Goal: Task Accomplishment & Management: Manage account settings

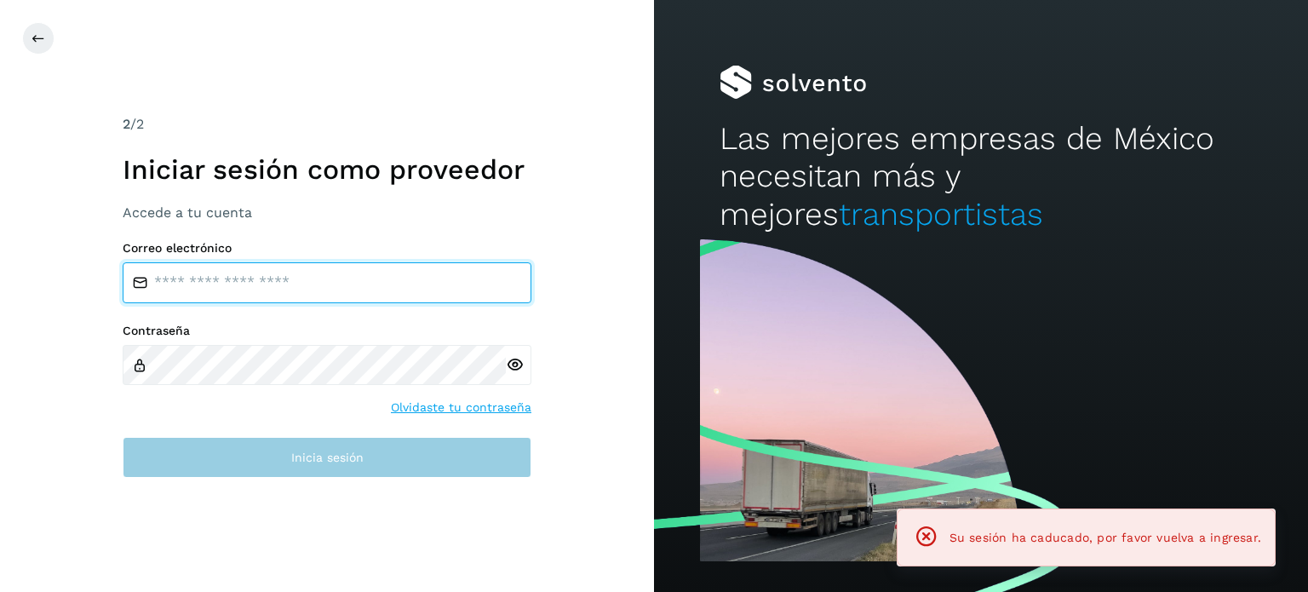
type input "**********"
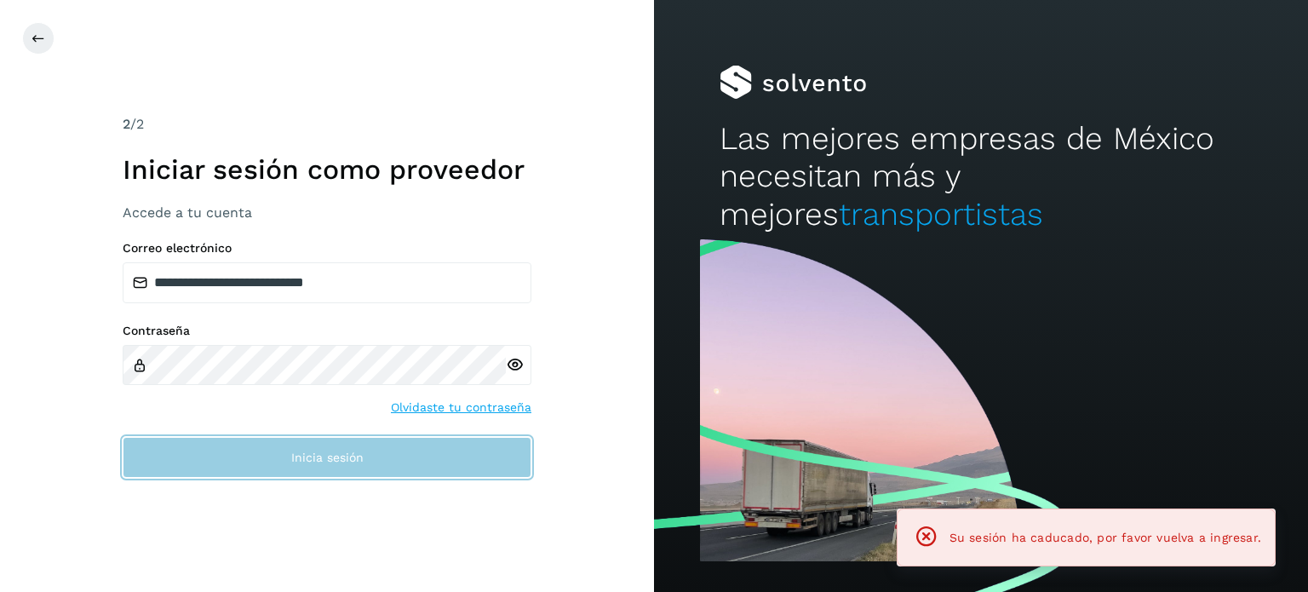
click at [174, 452] on button "Inicia sesión" at bounding box center [327, 457] width 409 height 41
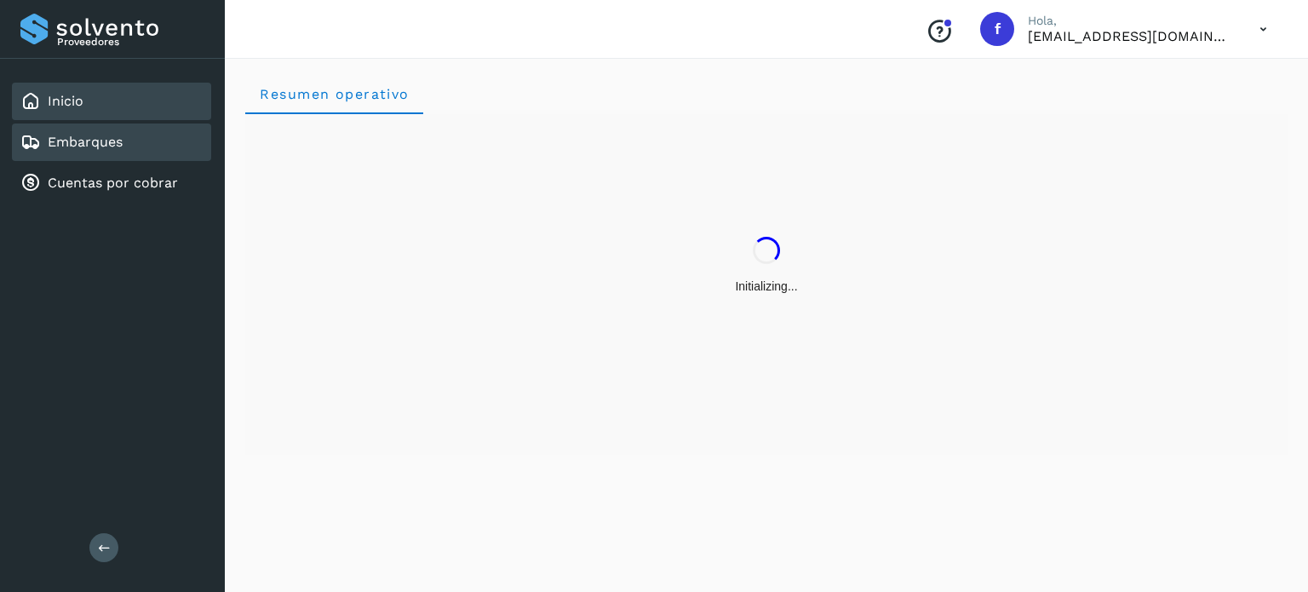
click at [78, 142] on link "Embarques" at bounding box center [85, 142] width 75 height 16
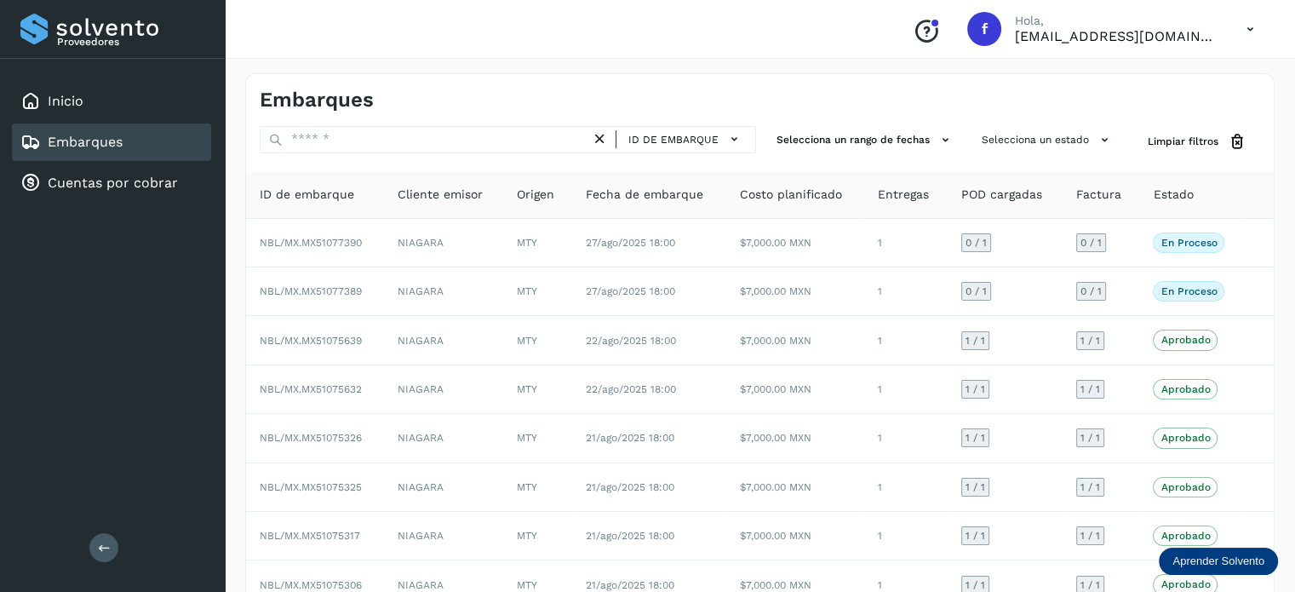
click at [457, 157] on div "ID de embarque Selecciona un rango de fechas Selecciona un estado Limpiar filtr…" at bounding box center [760, 446] width 1028 height 641
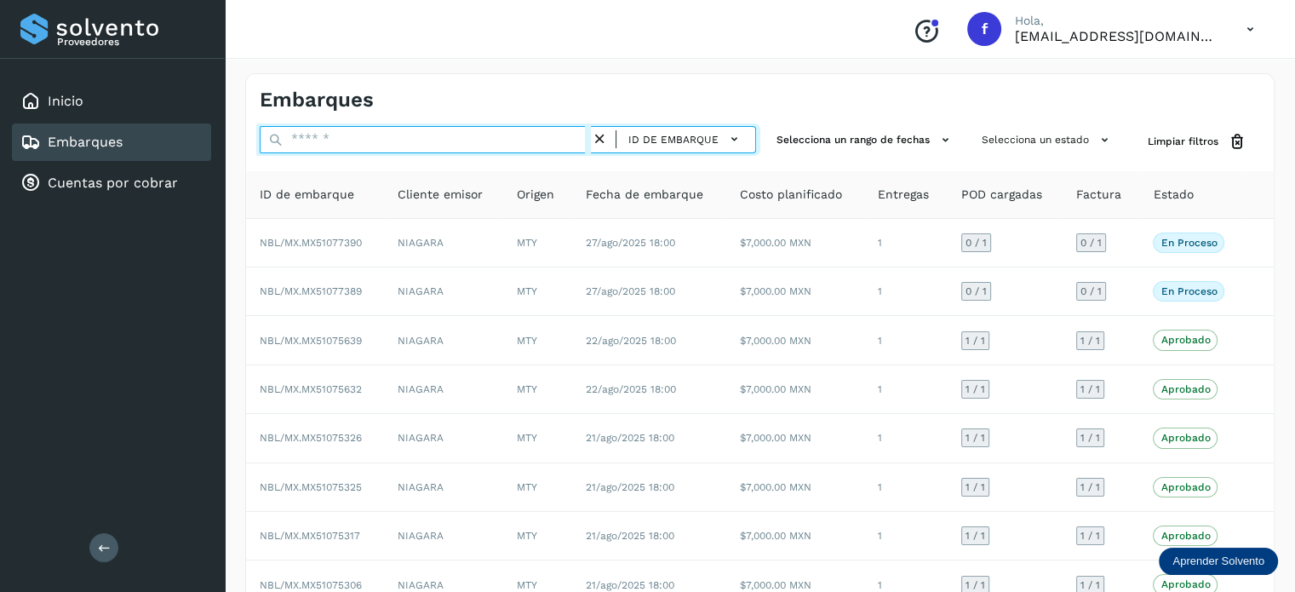
click at [439, 140] on input "text" at bounding box center [425, 139] width 331 height 27
paste input "**********"
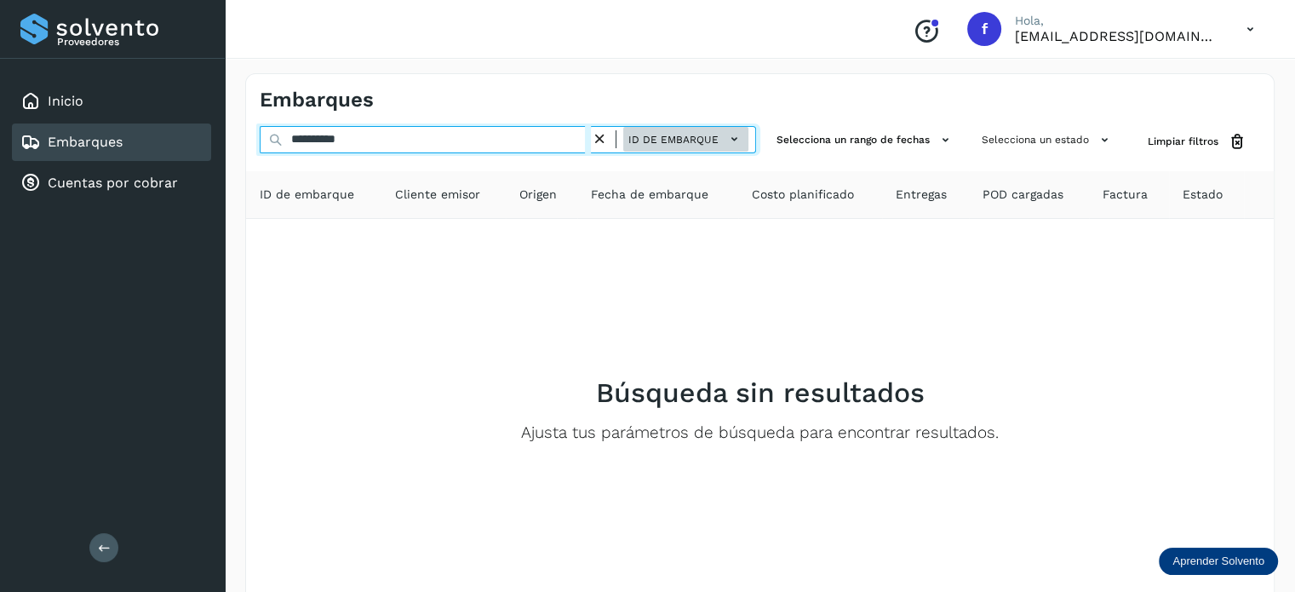
type input "**********"
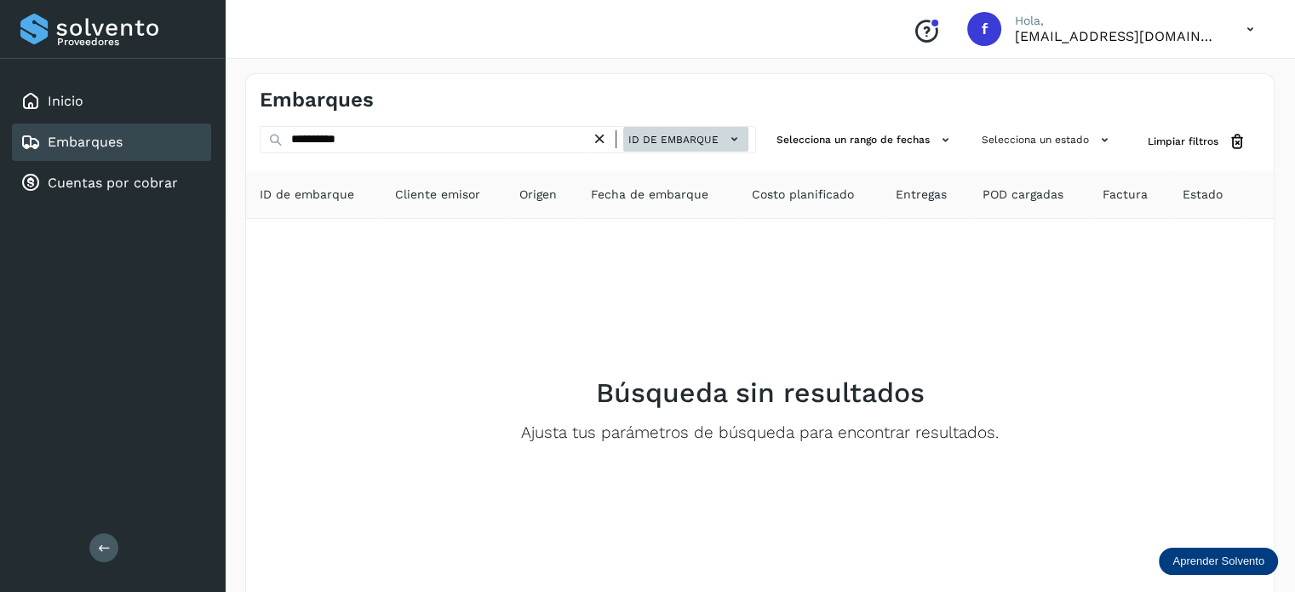
click at [716, 130] on button "ID de embarque" at bounding box center [685, 139] width 125 height 25
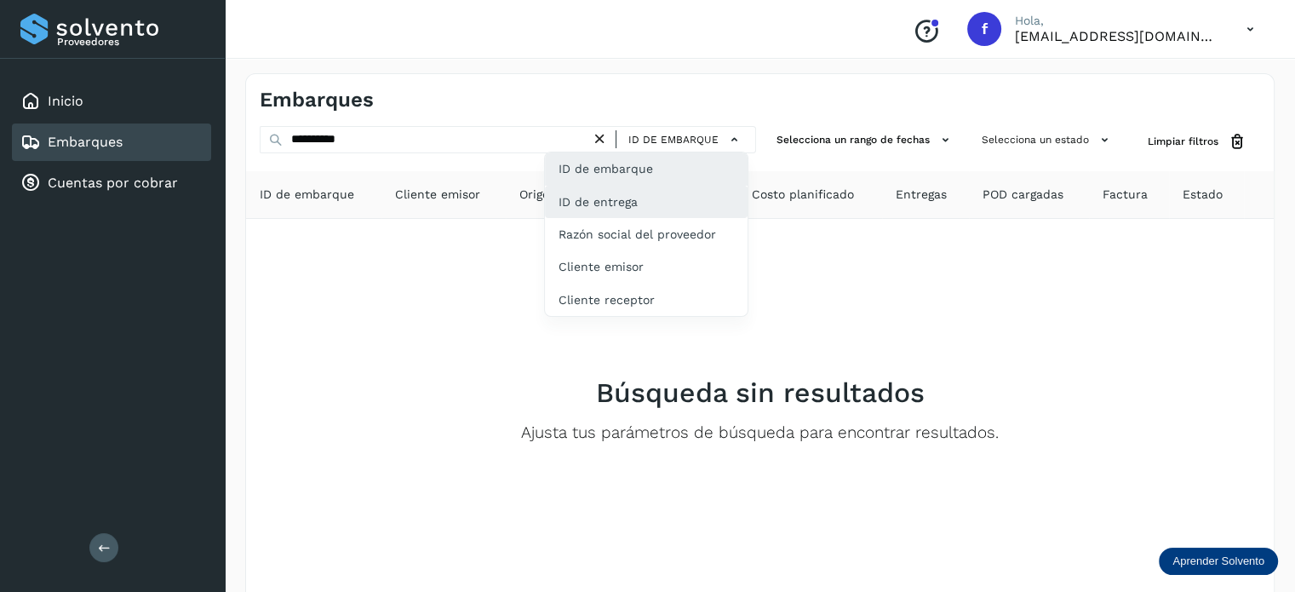
click at [637, 206] on div "ID de entrega" at bounding box center [646, 202] width 203 height 32
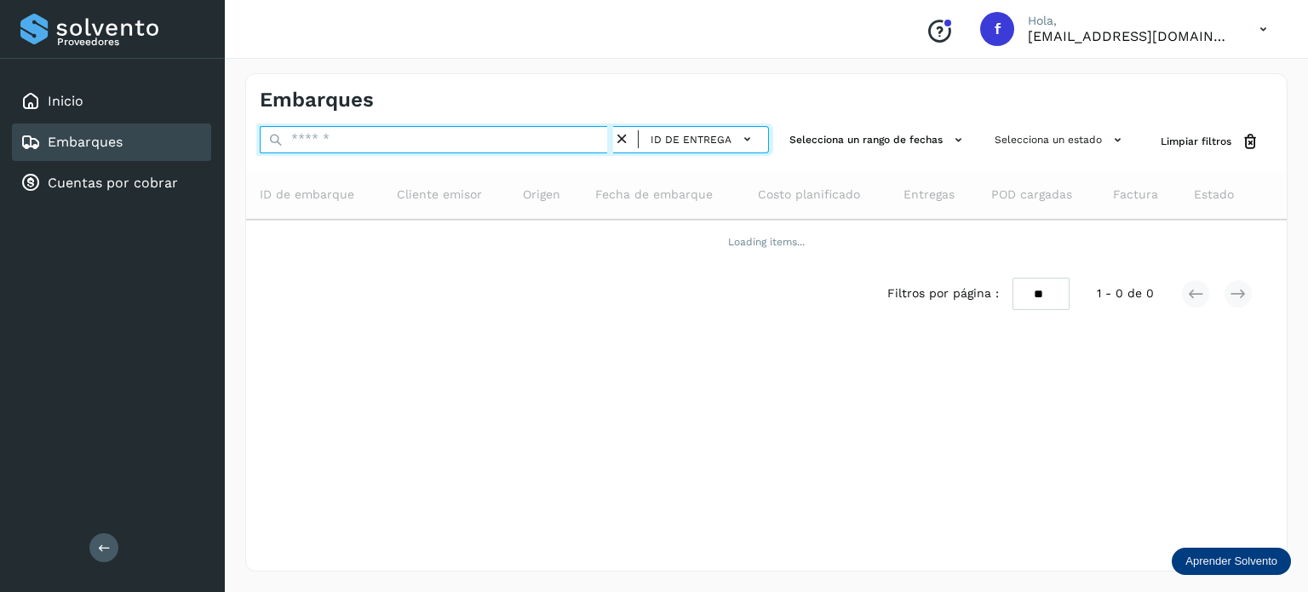
click at [390, 139] on input "text" at bounding box center [436, 139] width 353 height 27
paste input "**********"
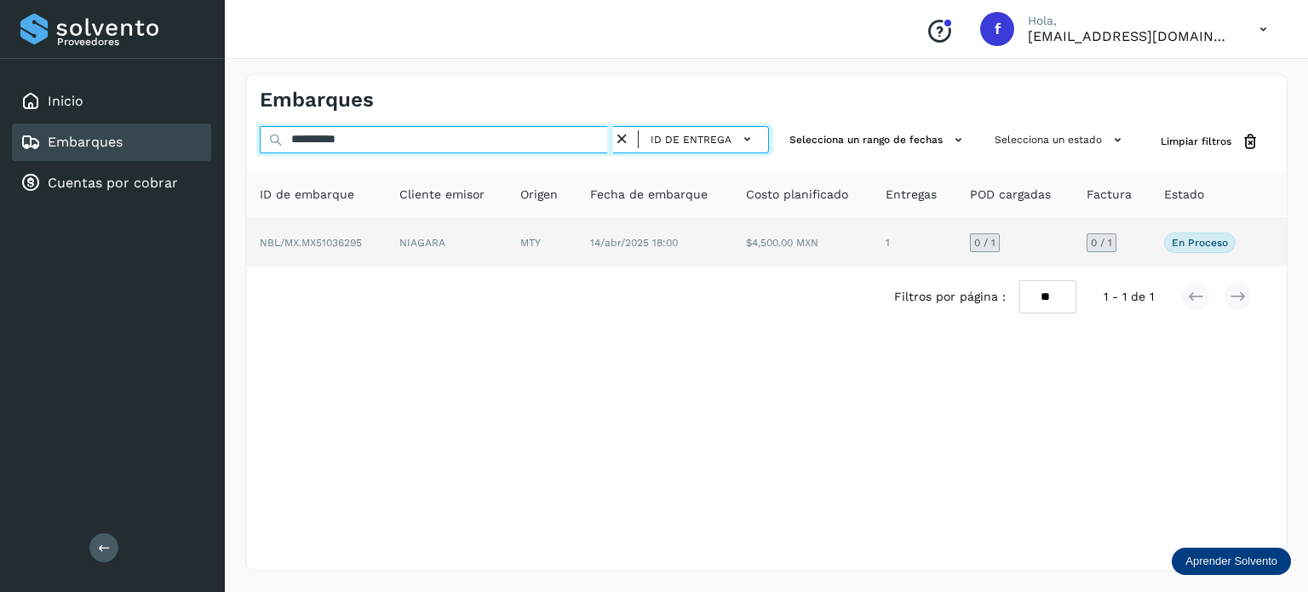
type input "**********"
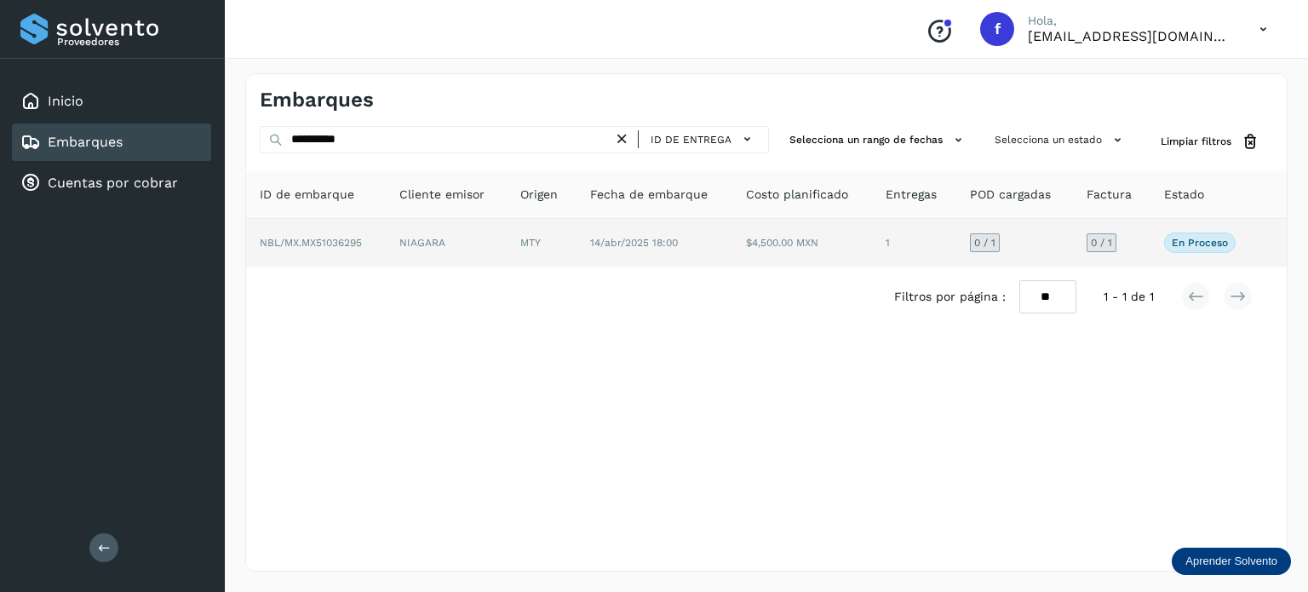
click at [1188, 238] on p "En proceso" at bounding box center [1200, 243] width 56 height 12
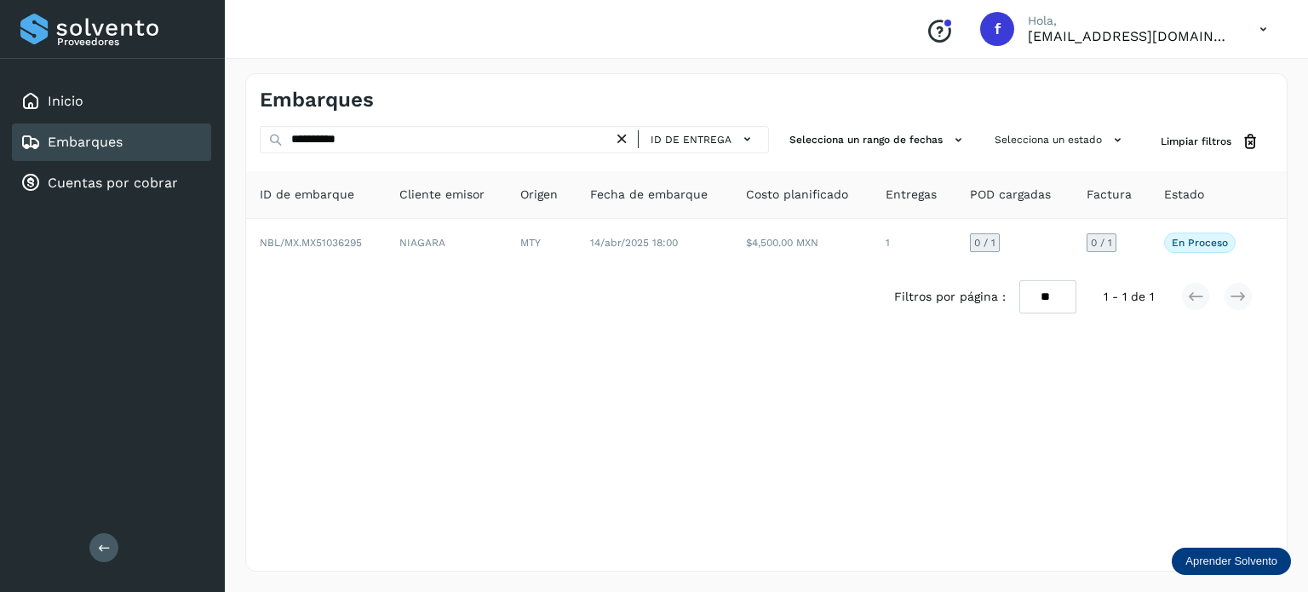
click at [591, 377] on div "**********" at bounding box center [766, 322] width 1043 height 498
click at [698, 127] on div "ID de entrega" at bounding box center [704, 139] width 116 height 25
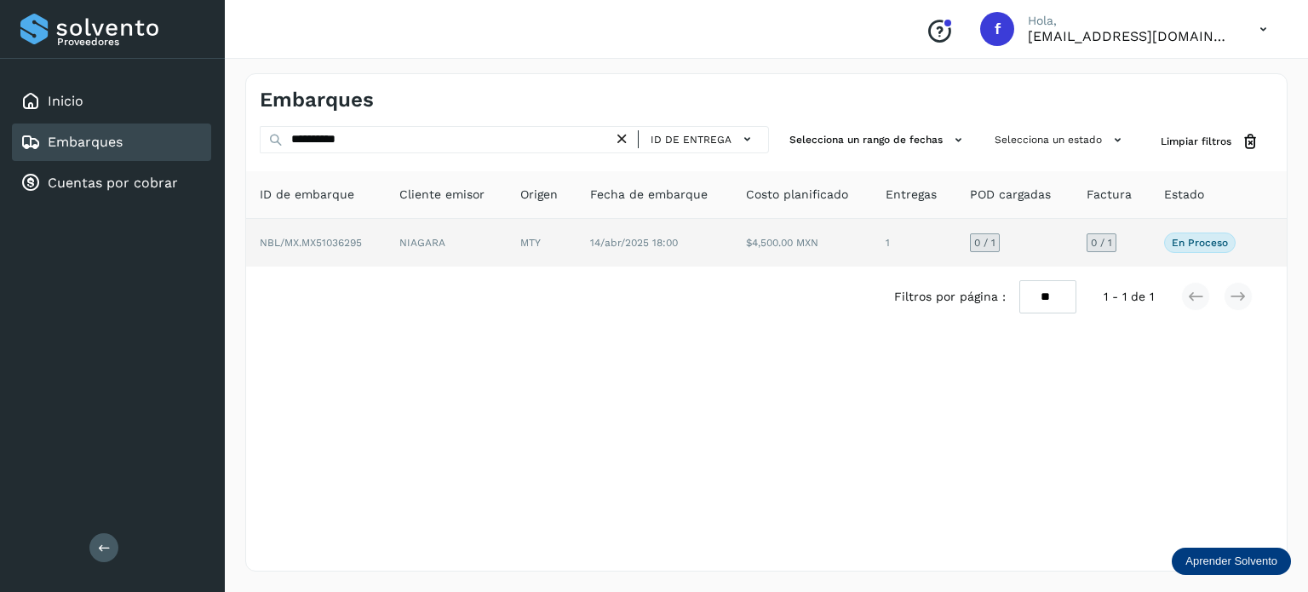
click at [1198, 242] on p "En proceso" at bounding box center [1200, 243] width 56 height 12
click at [321, 237] on span "NBL/MX.MX51036295" at bounding box center [311, 243] width 102 height 12
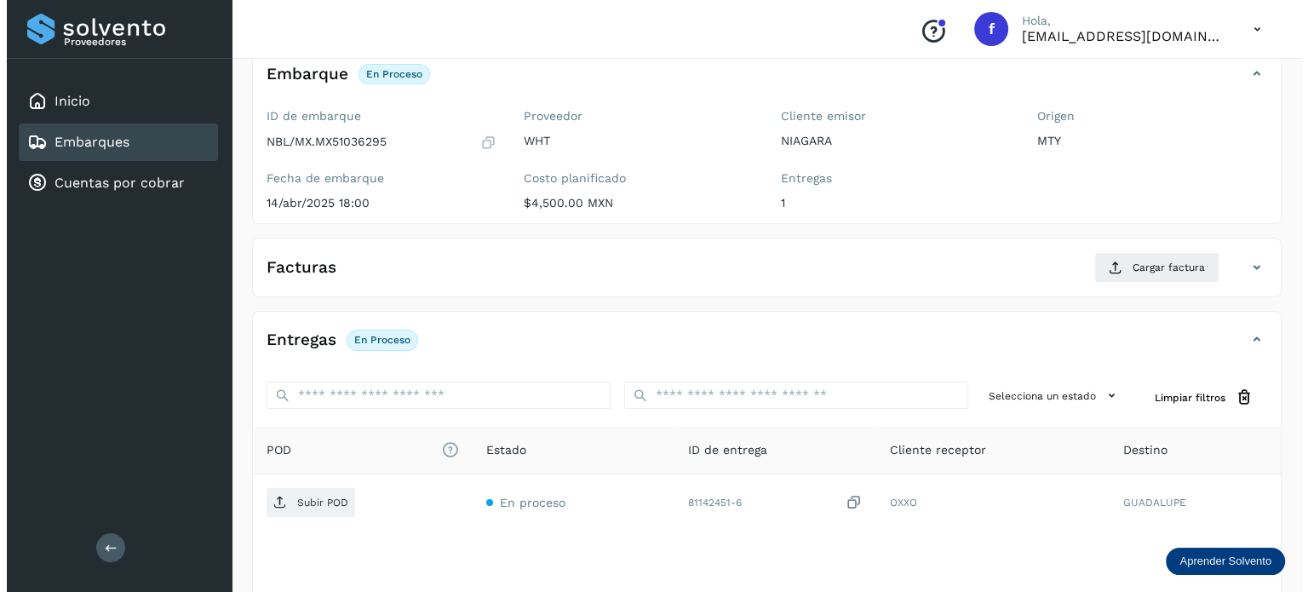
scroll to position [215, 0]
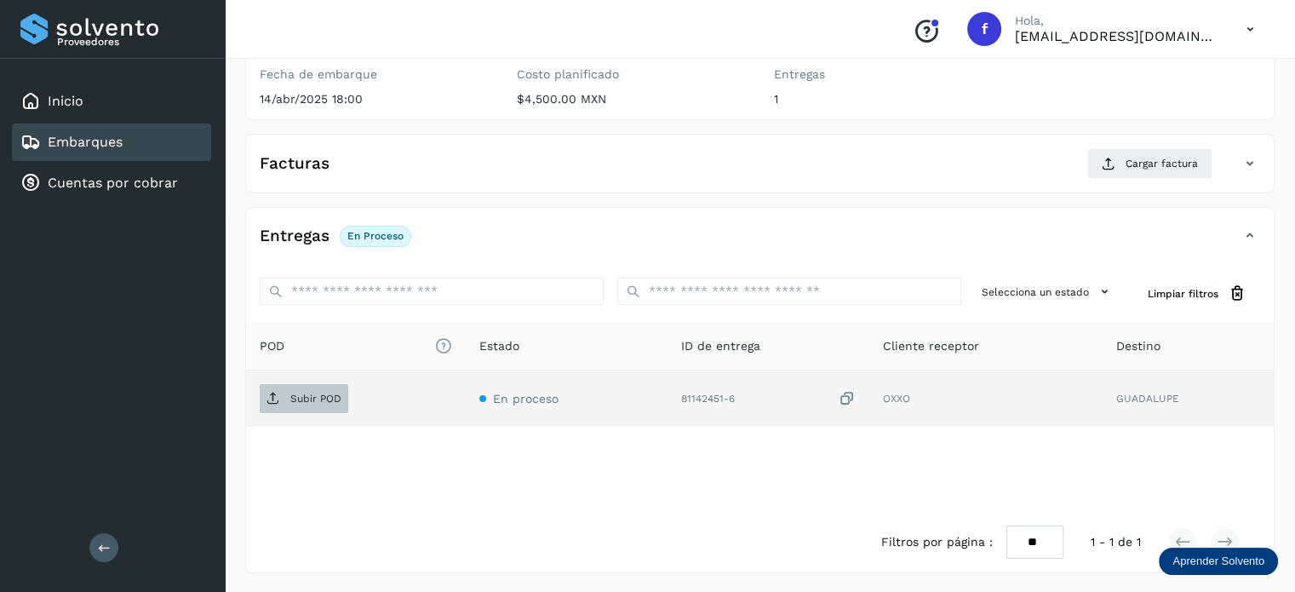
click at [290, 388] on span "Subir POD" at bounding box center [304, 398] width 89 height 27
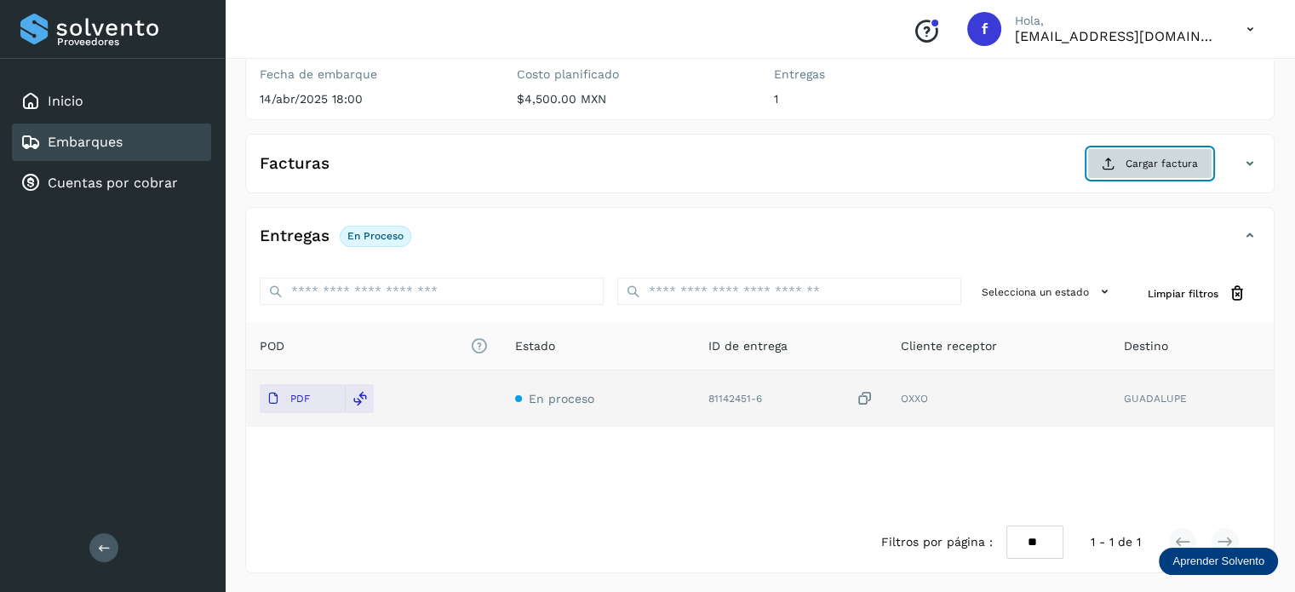
click at [1131, 153] on button "Cargar factura" at bounding box center [1150, 163] width 125 height 31
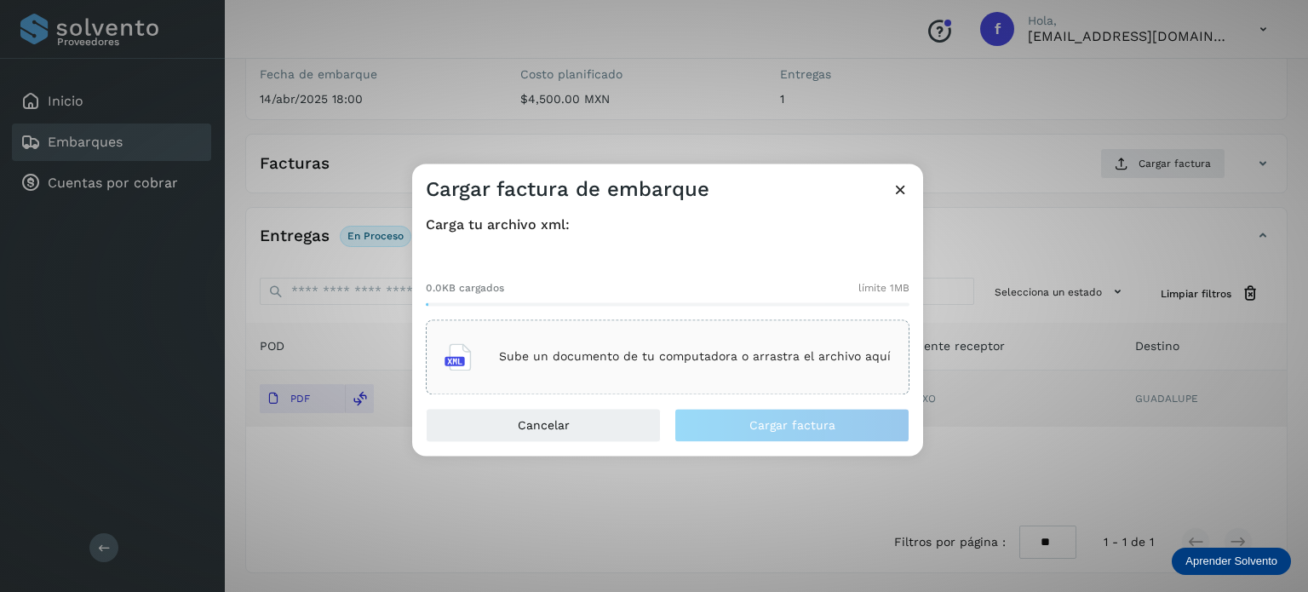
click at [575, 357] on p "Sube un documento de tu computadora o arrastra el archivo aquí" at bounding box center [695, 357] width 392 height 14
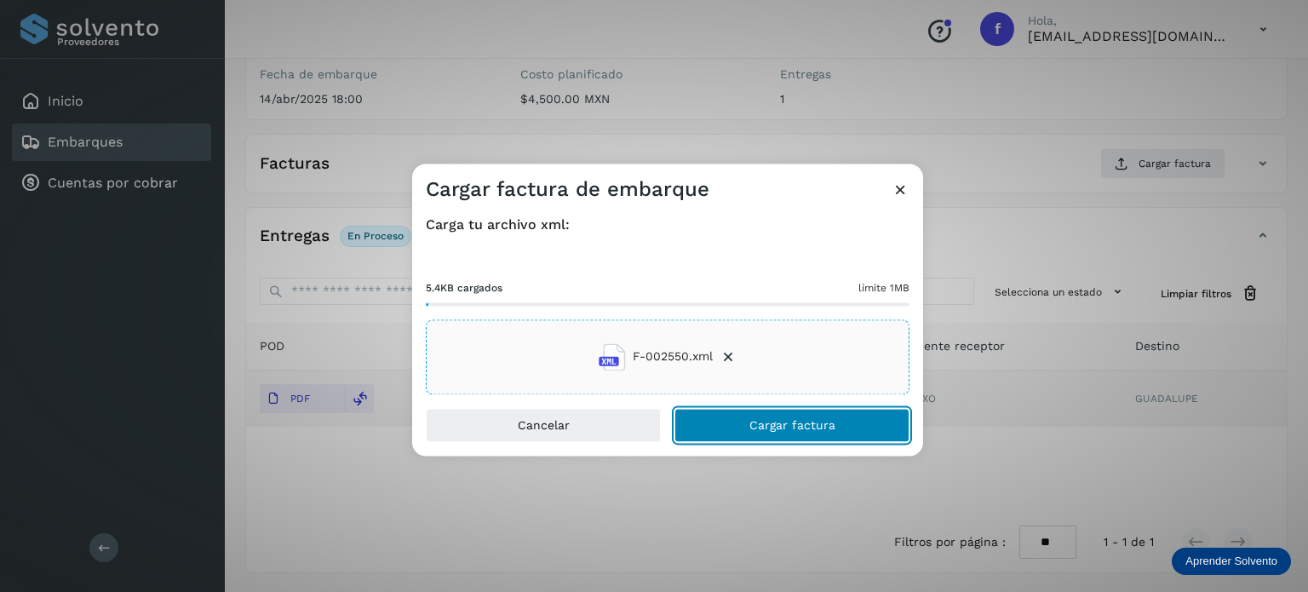
click at [719, 428] on button "Cargar factura" at bounding box center [792, 425] width 235 height 34
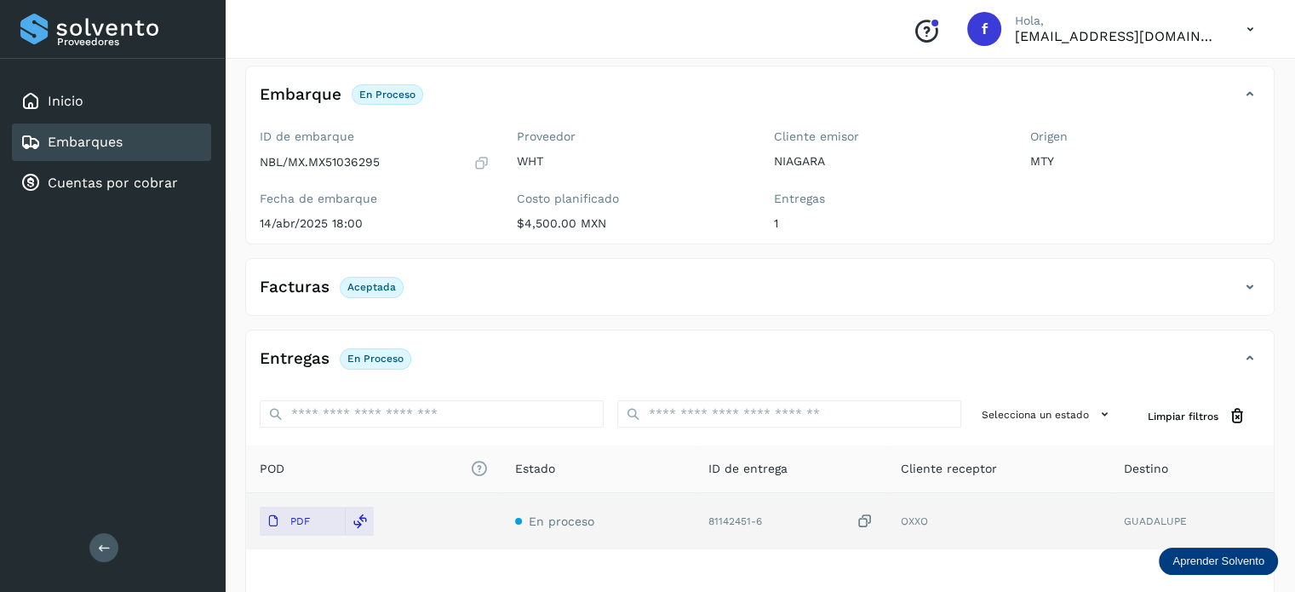
scroll to position [0, 0]
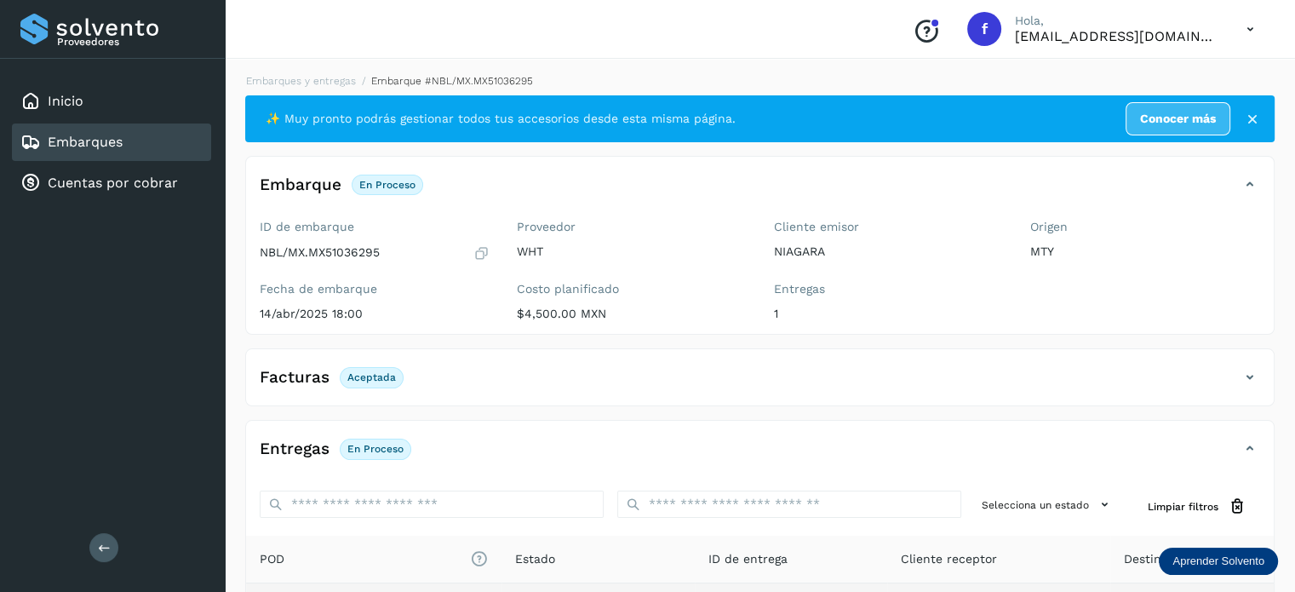
click at [317, 88] on li "Embarques y entregas" at bounding box center [295, 80] width 121 height 15
click at [320, 77] on link "Embarques y entregas" at bounding box center [301, 81] width 110 height 12
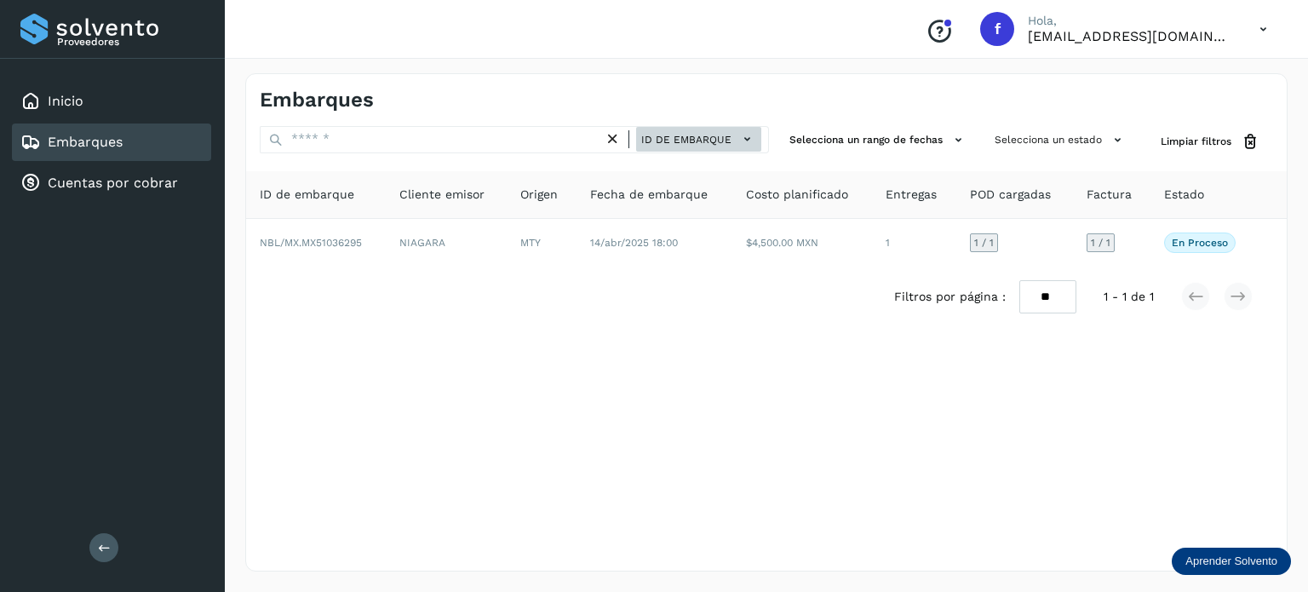
click at [678, 140] on span "ID de embarque" at bounding box center [686, 139] width 90 height 15
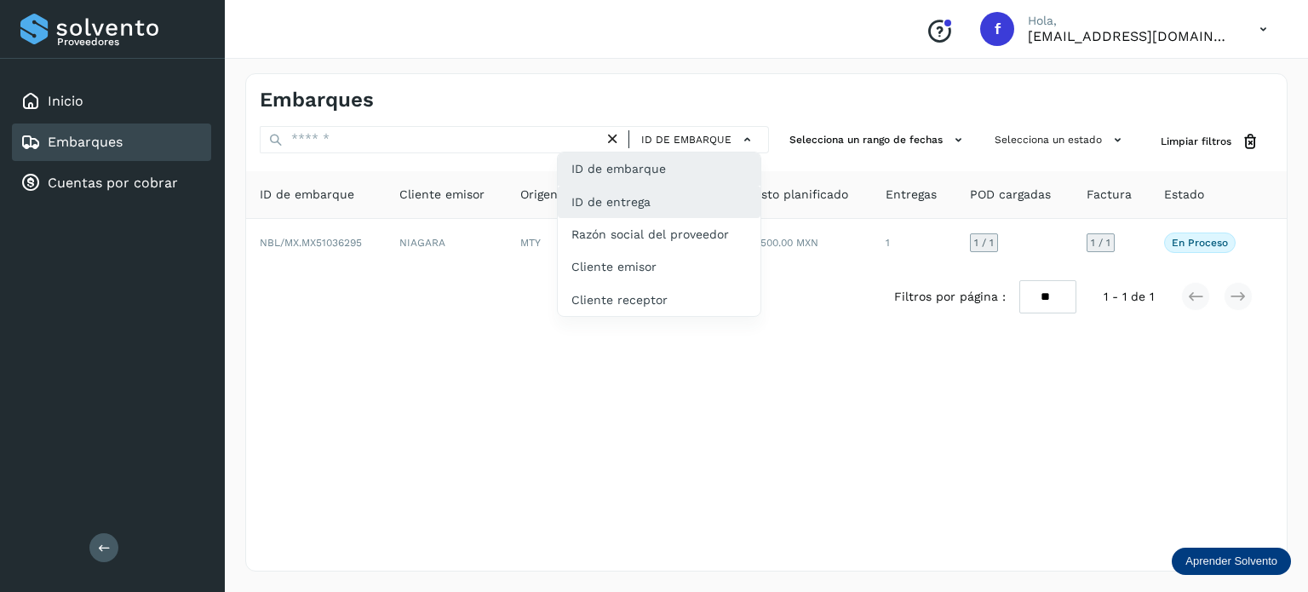
click at [649, 198] on div "ID de entrega" at bounding box center [659, 202] width 203 height 32
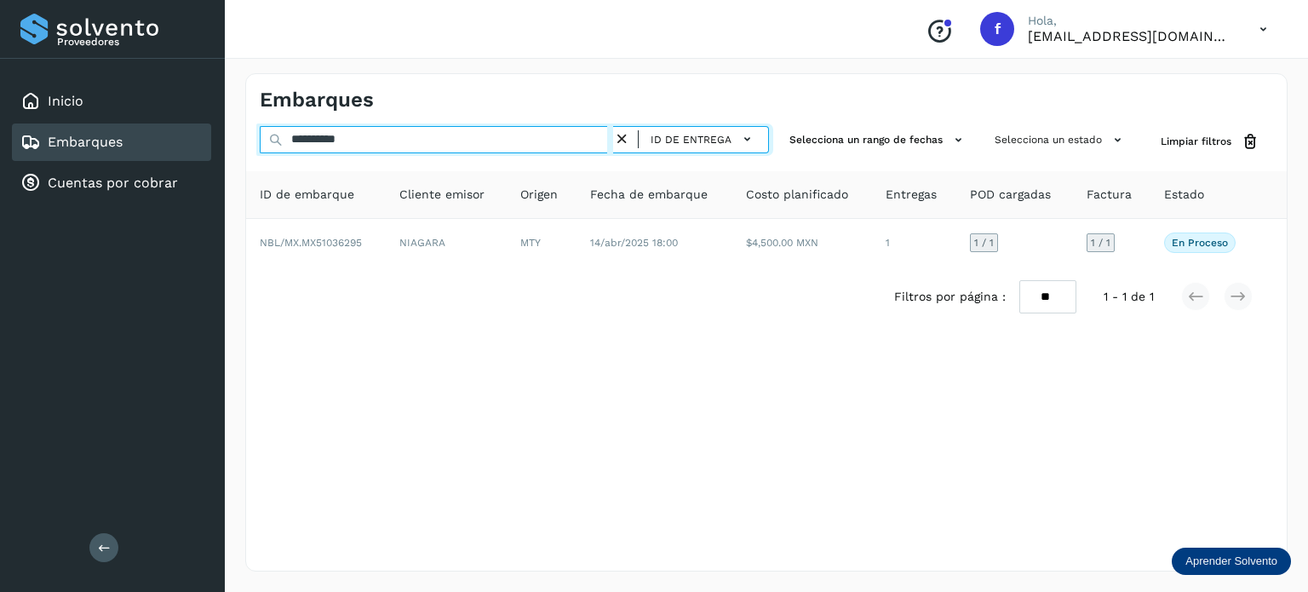
click at [255, 112] on div "**********" at bounding box center [766, 322] width 1043 height 498
paste input "text"
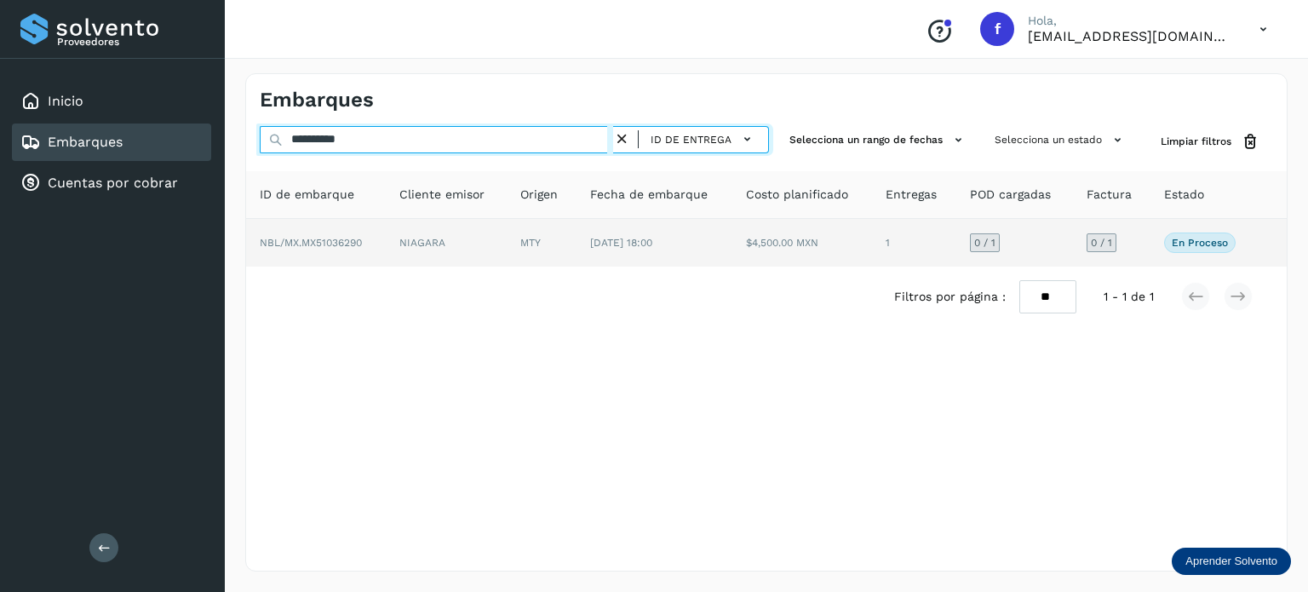
type input "**********"
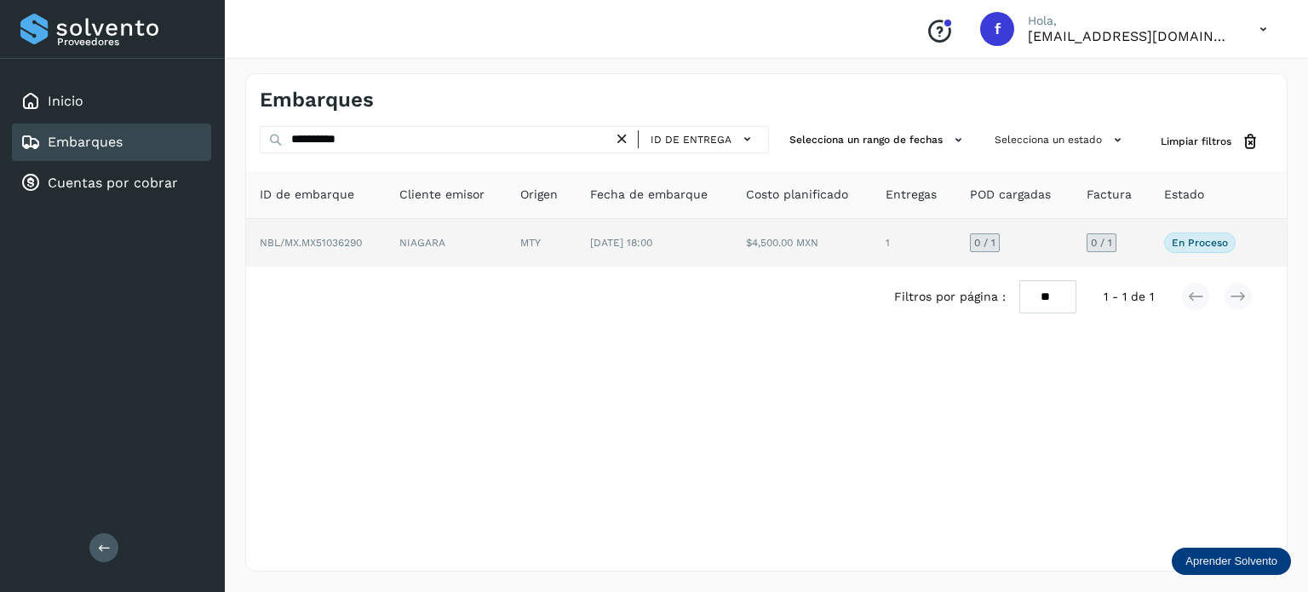
click at [332, 242] on span "NBL/MX.MX51036290" at bounding box center [311, 243] width 102 height 12
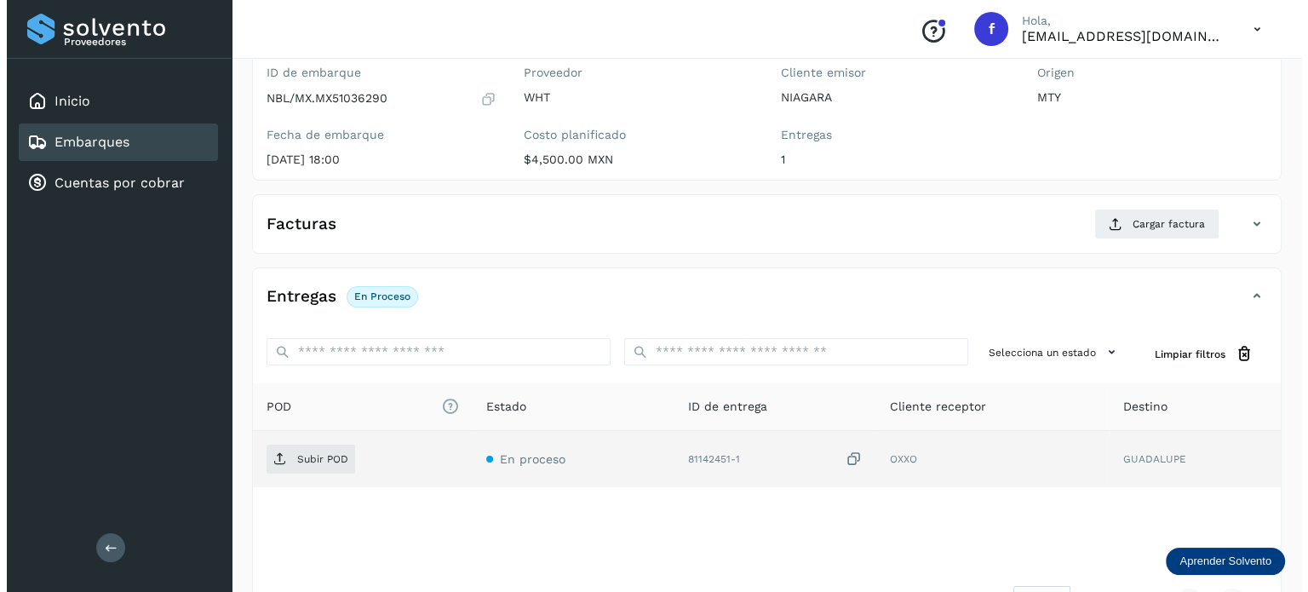
scroll to position [215, 0]
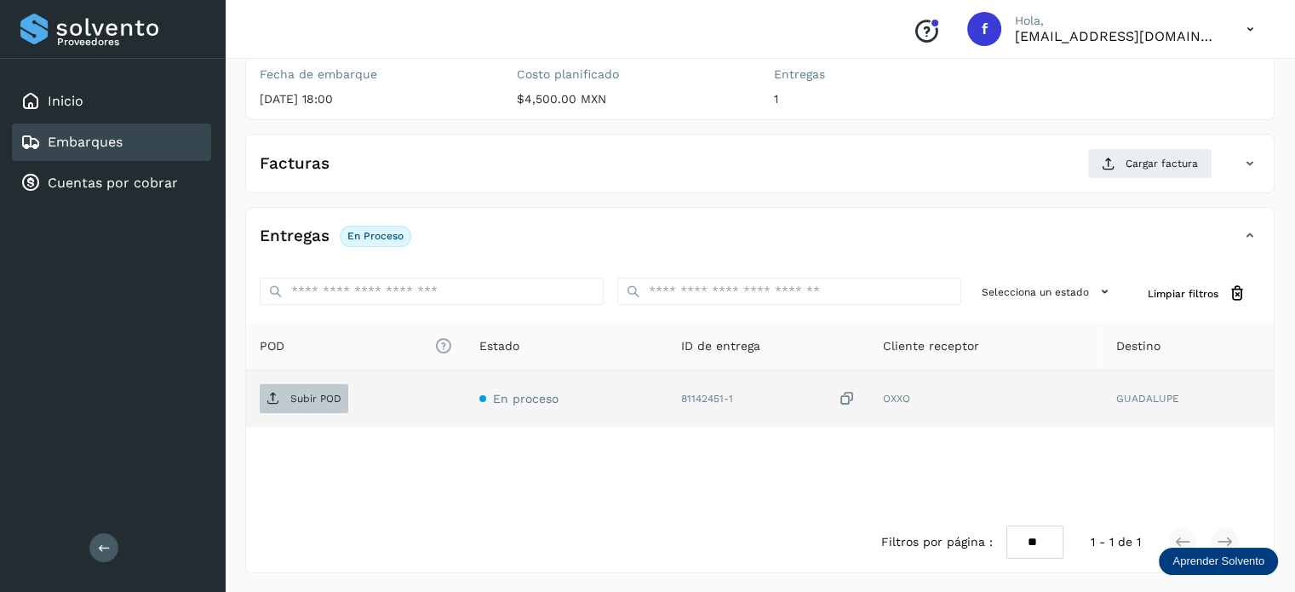
click at [317, 393] on p "Subir POD" at bounding box center [315, 399] width 51 height 12
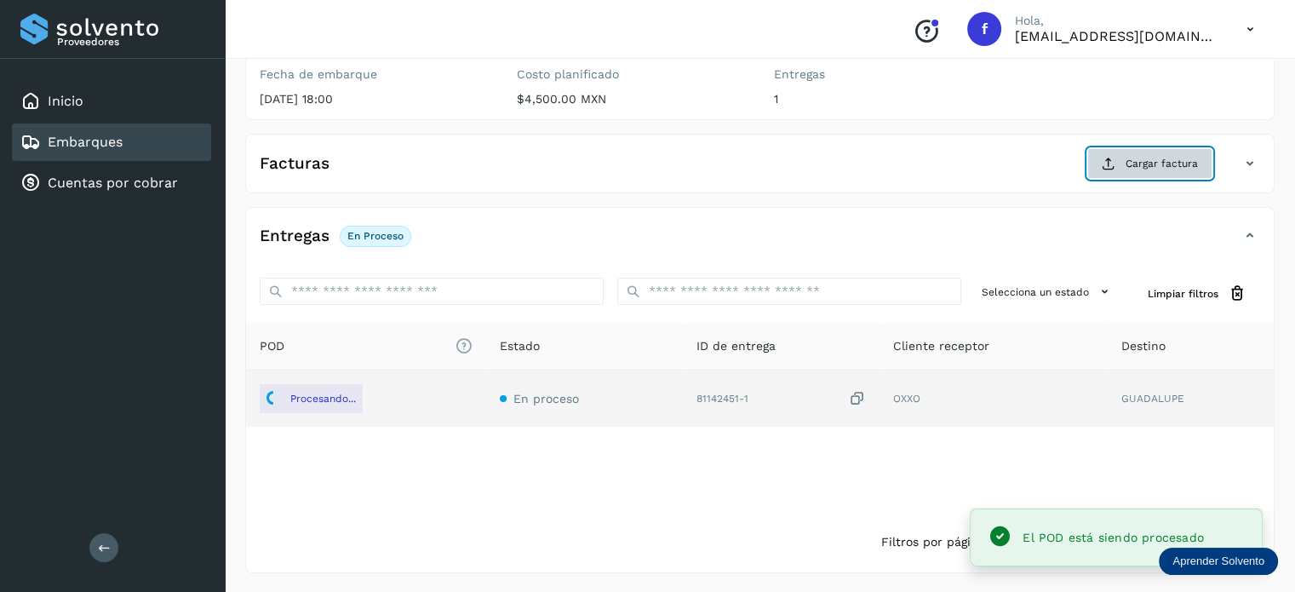
click at [1145, 169] on span "Cargar factura" at bounding box center [1162, 163] width 72 height 15
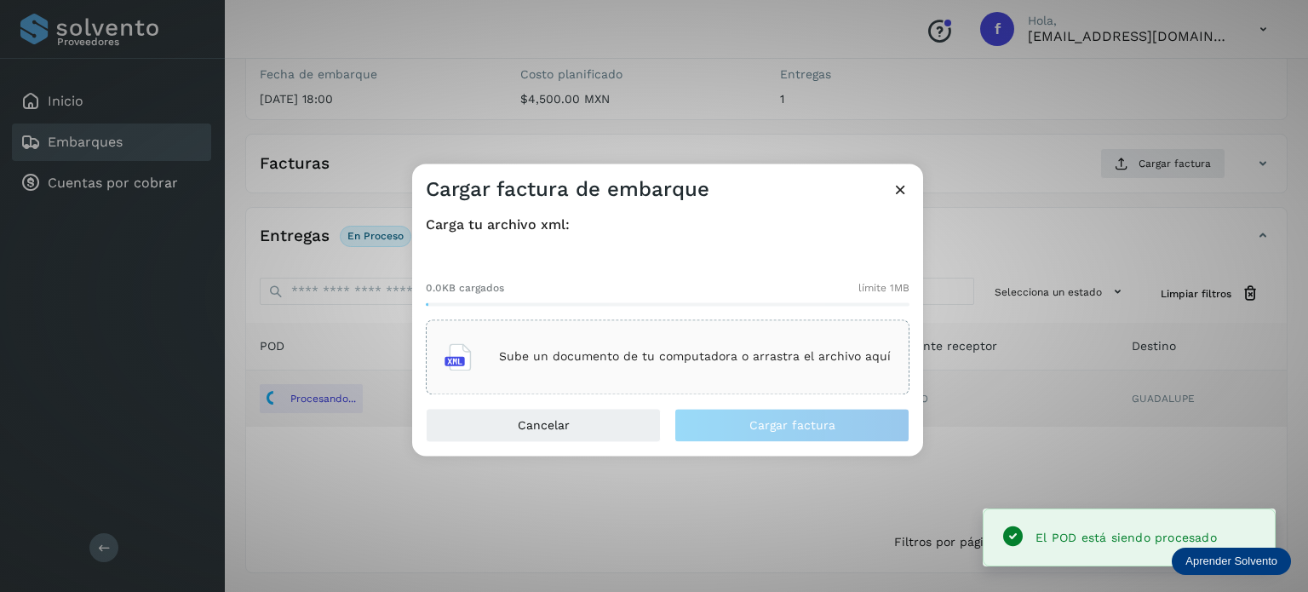
click at [599, 350] on p "Sube un documento de tu computadora o arrastra el archivo aquí" at bounding box center [695, 357] width 392 height 14
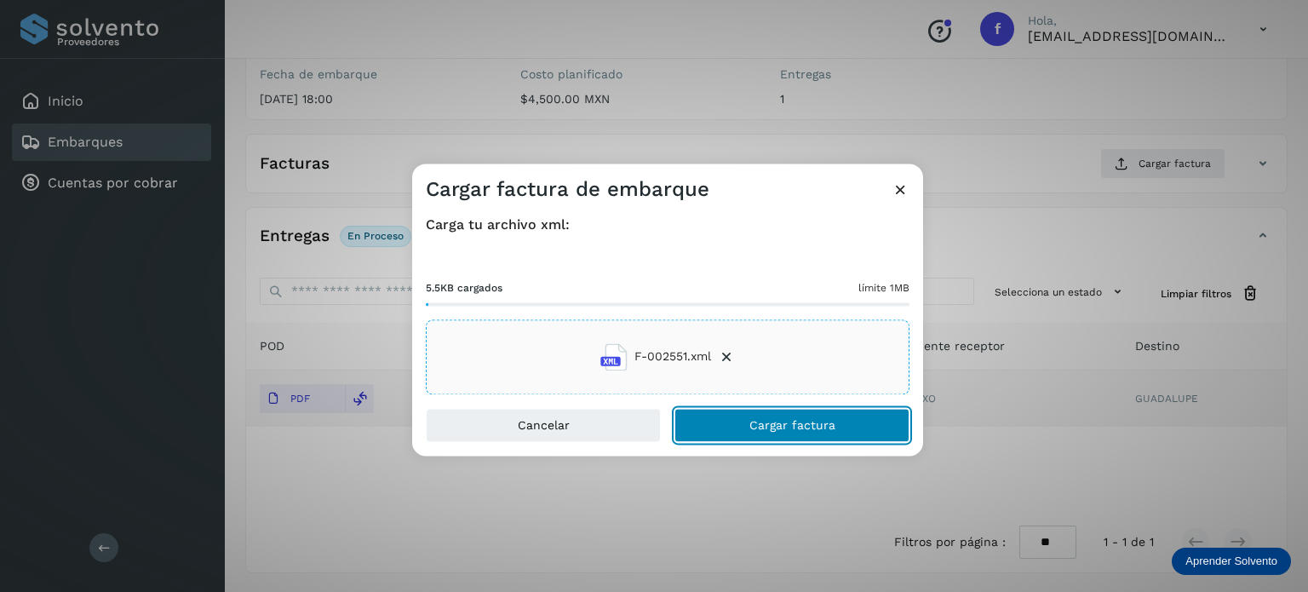
click at [784, 425] on span "Cargar factura" at bounding box center [793, 425] width 86 height 12
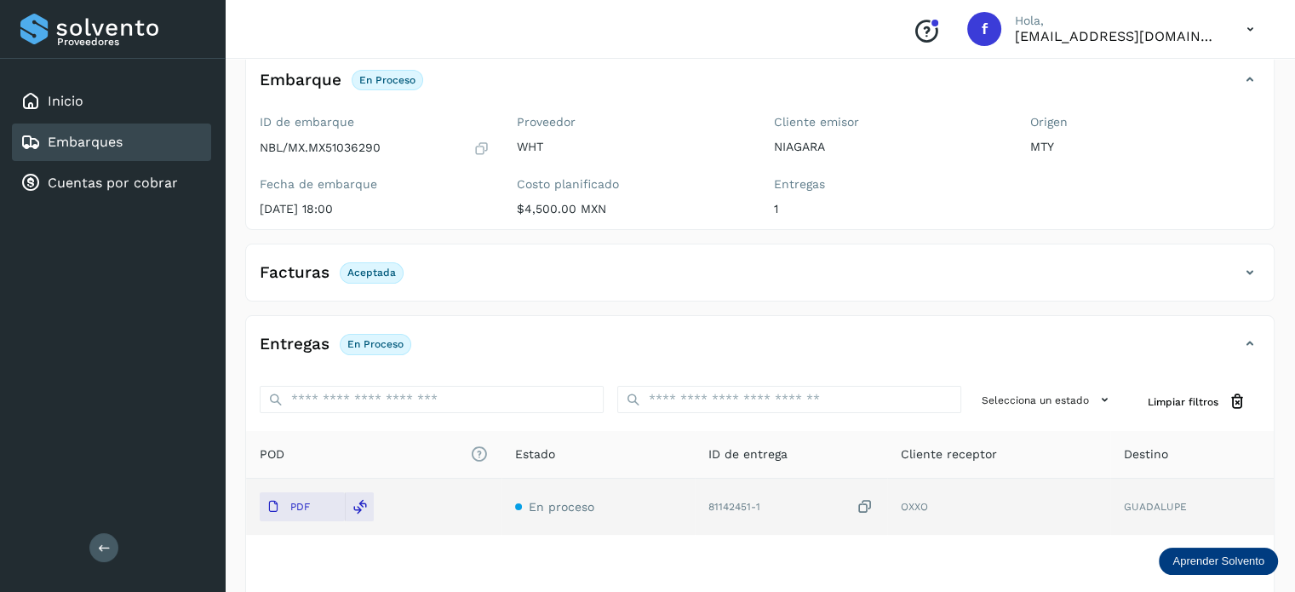
scroll to position [0, 0]
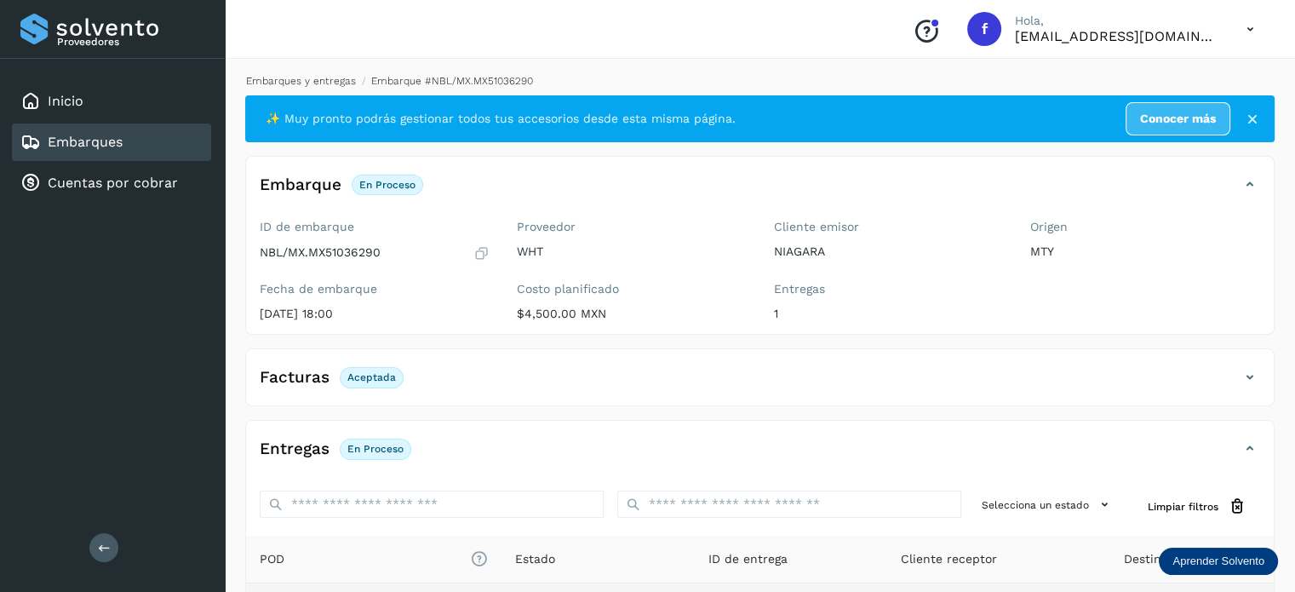
click at [339, 76] on link "Embarques y entregas" at bounding box center [301, 81] width 110 height 12
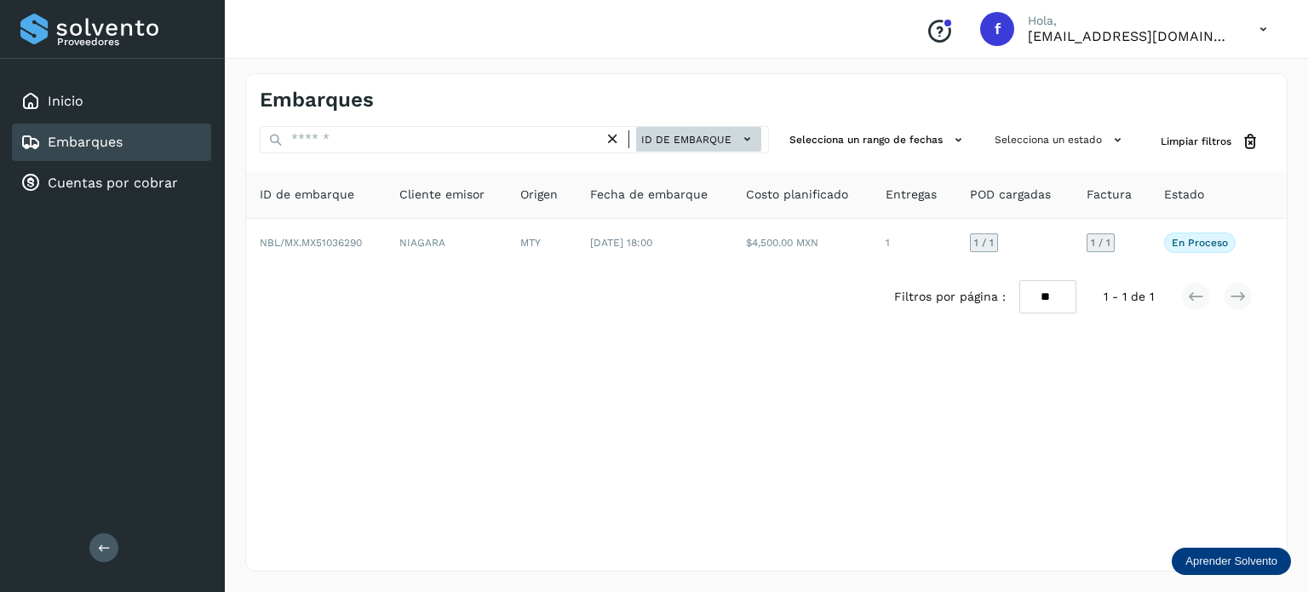
click at [661, 136] on span "ID de embarque" at bounding box center [686, 139] width 90 height 15
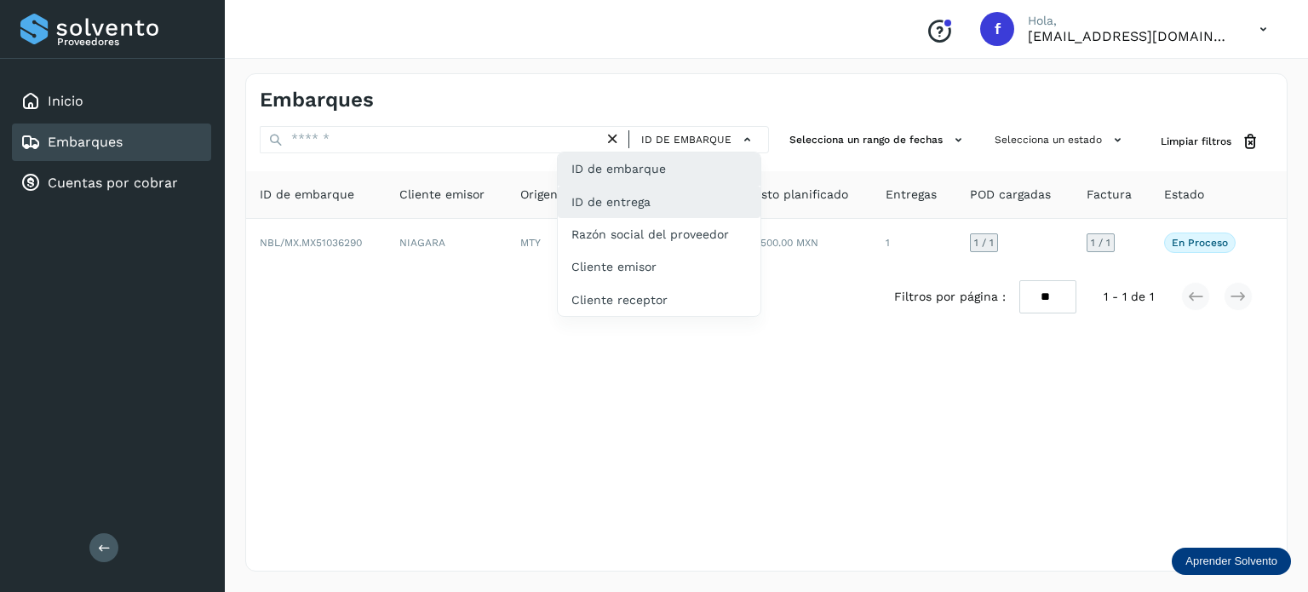
click at [660, 198] on div "ID de entrega" at bounding box center [659, 202] width 203 height 32
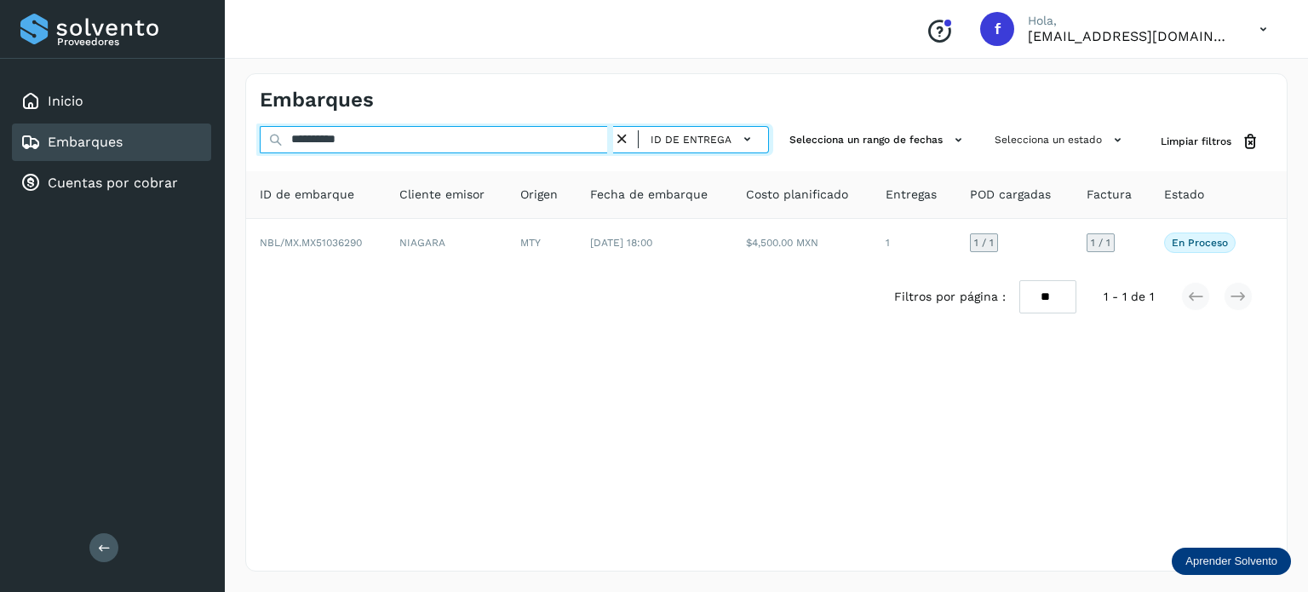
drag, startPoint x: 399, startPoint y: 135, endPoint x: 256, endPoint y: 134, distance: 142.2
click at [250, 132] on div "**********" at bounding box center [766, 142] width 1041 height 32
paste input "text"
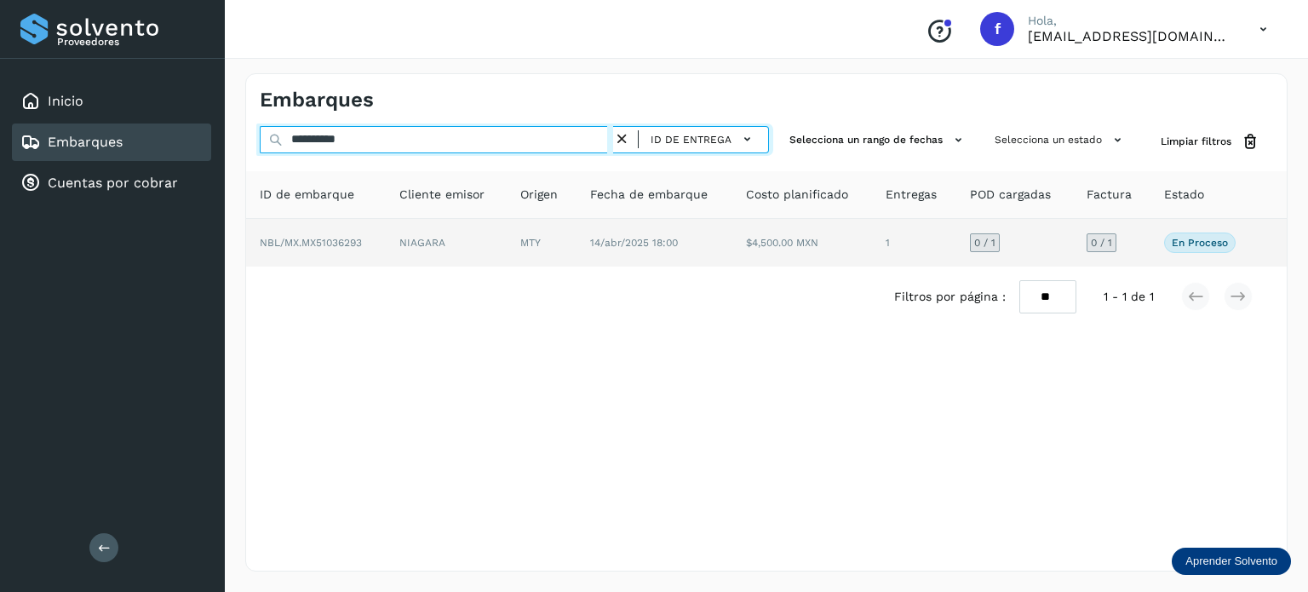
type input "**********"
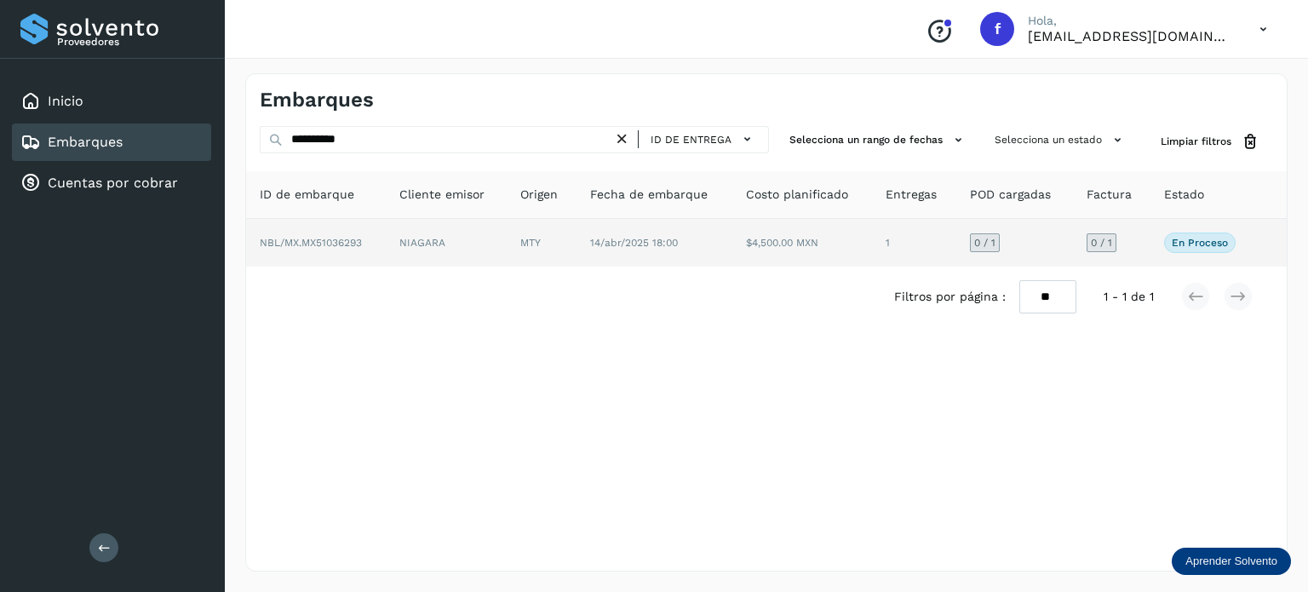
click at [330, 240] on span "NBL/MX.MX51036293" at bounding box center [311, 243] width 102 height 12
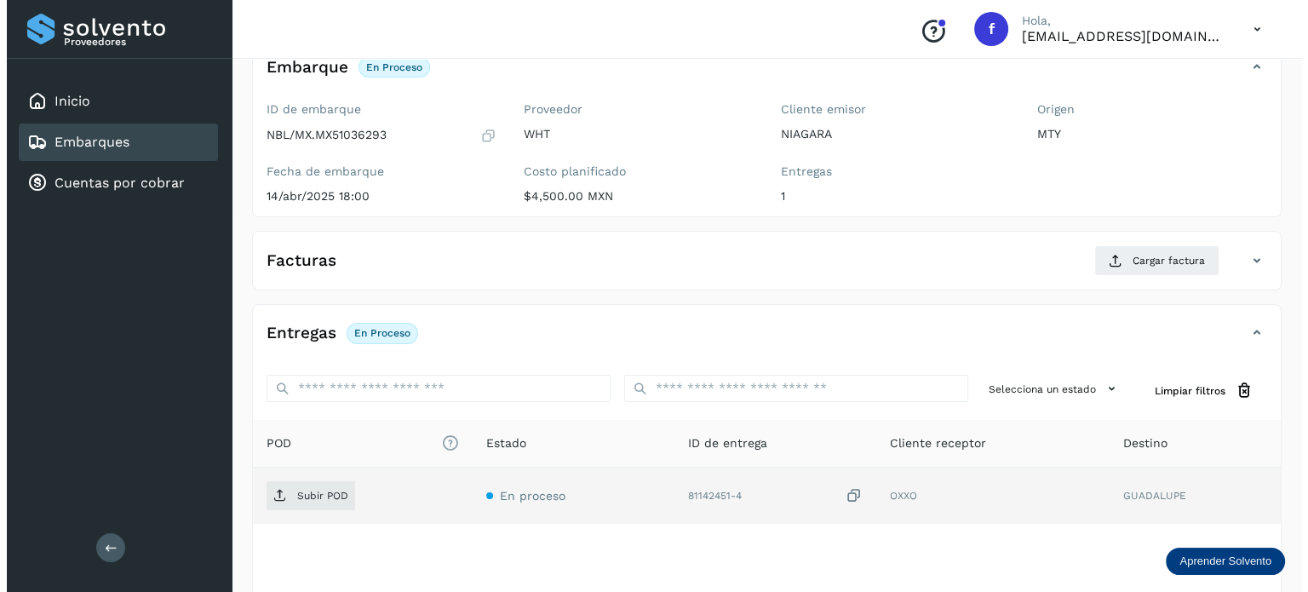
scroll to position [215, 0]
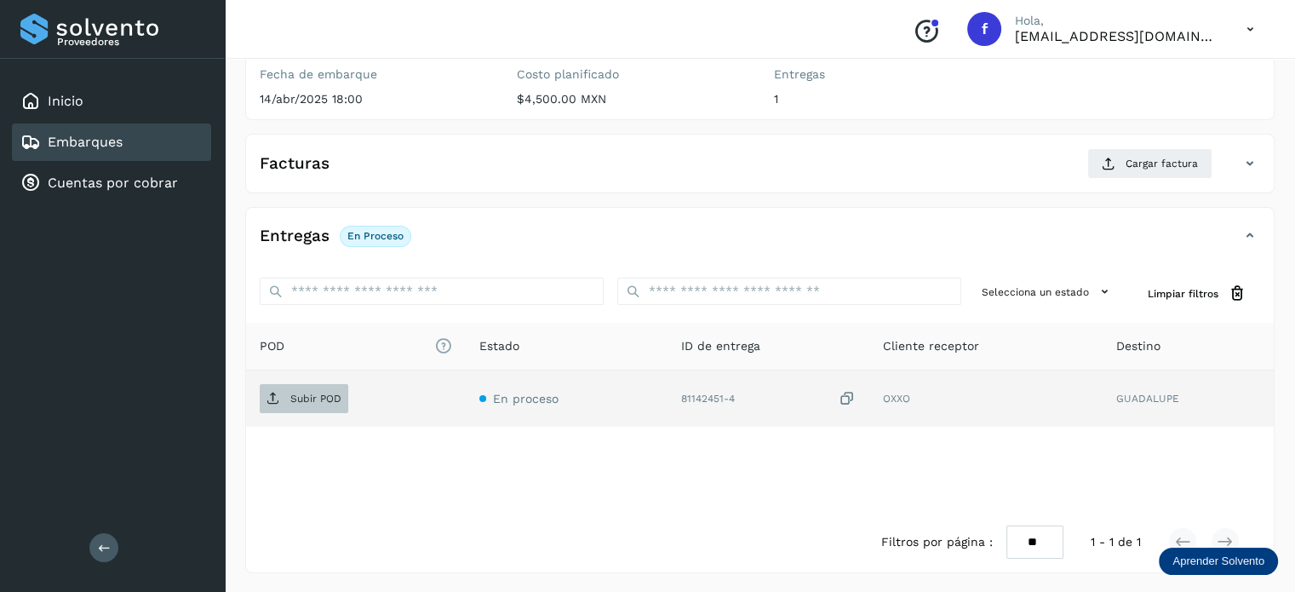
click at [319, 398] on p "Subir POD" at bounding box center [315, 399] width 51 height 12
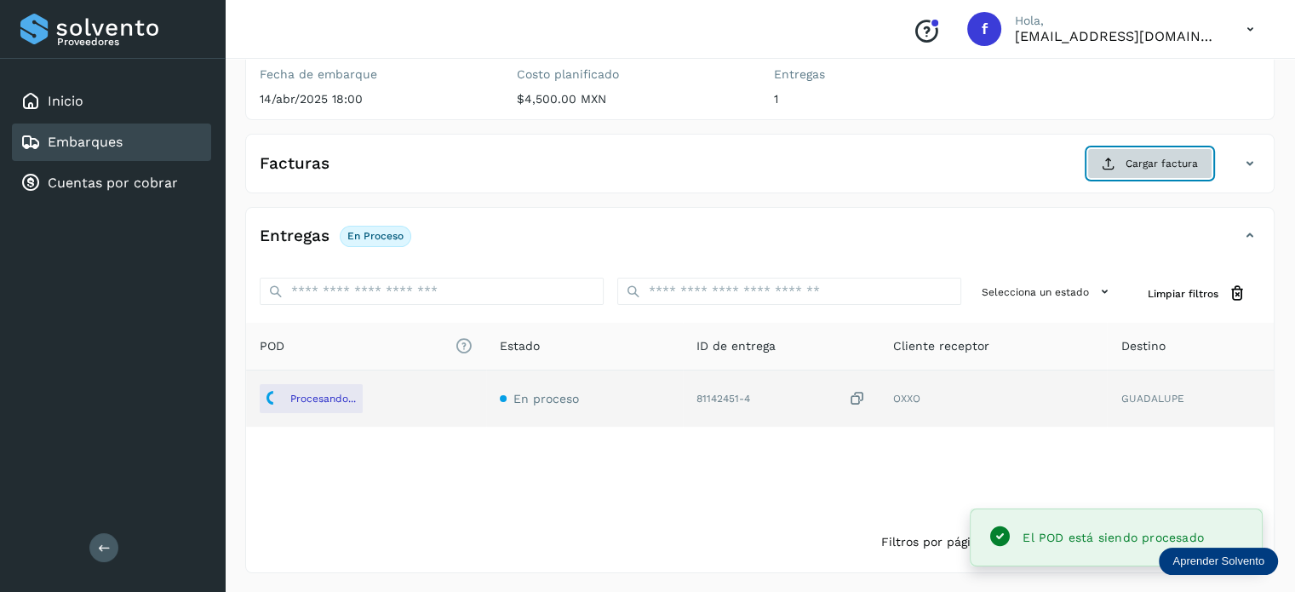
click at [1126, 159] on button "Cargar factura" at bounding box center [1150, 163] width 125 height 31
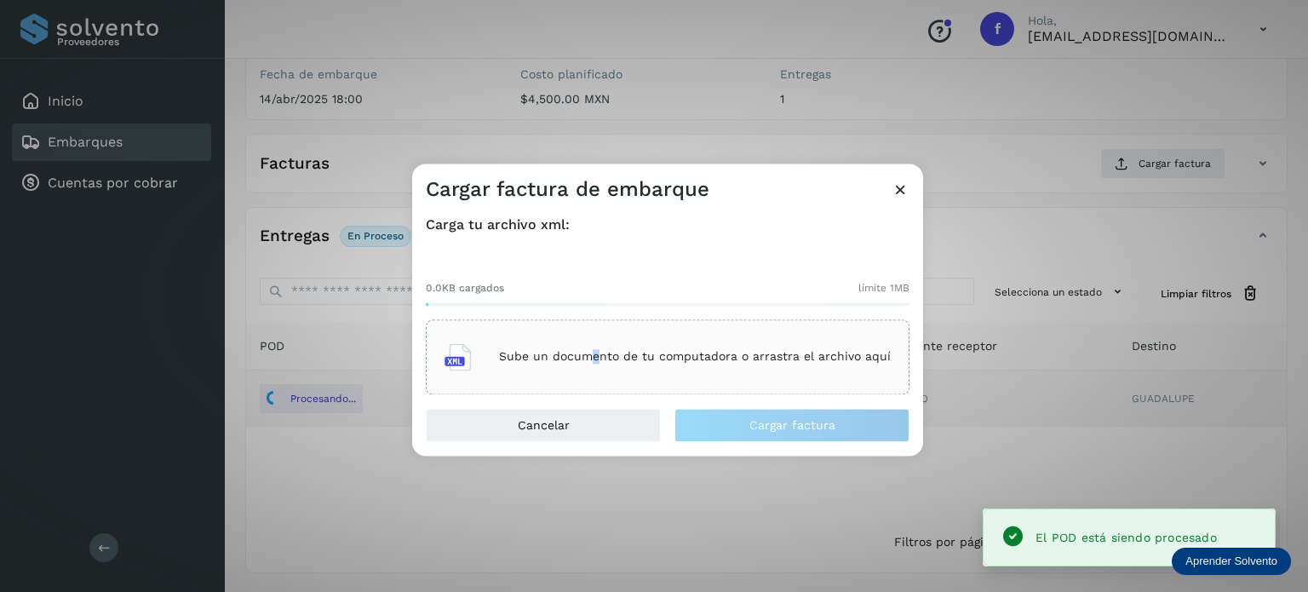
click at [600, 359] on p "Sube un documento de tu computadora o arrastra el archivo aquí" at bounding box center [695, 357] width 392 height 14
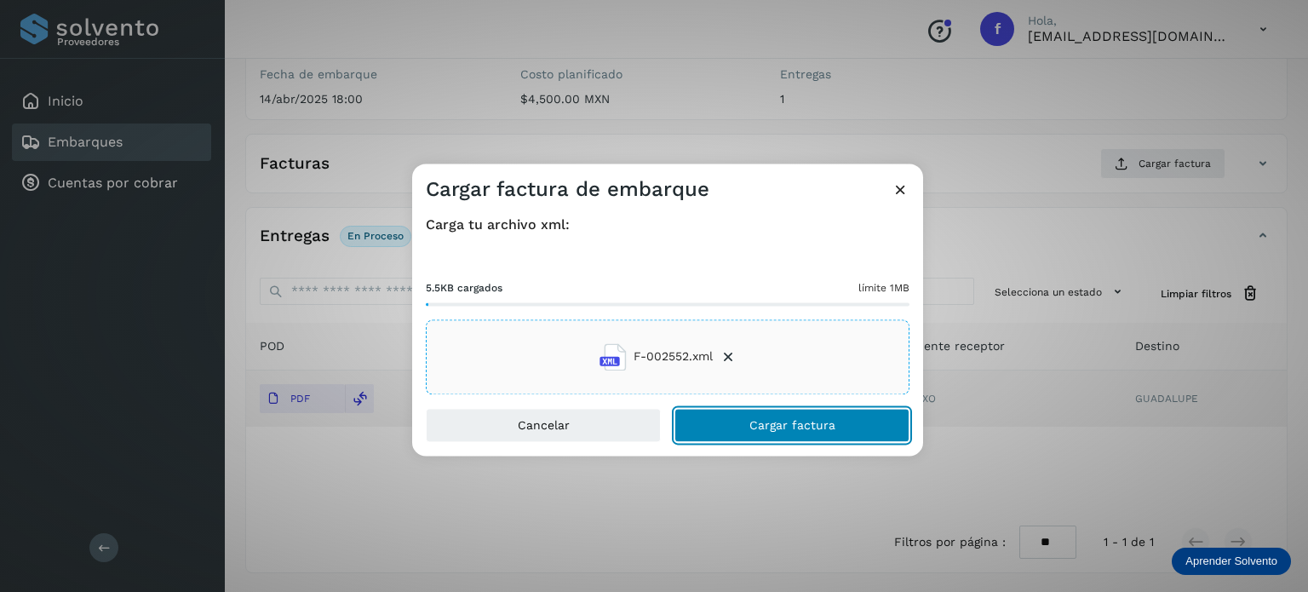
click at [763, 425] on span "Cargar factura" at bounding box center [793, 425] width 86 height 12
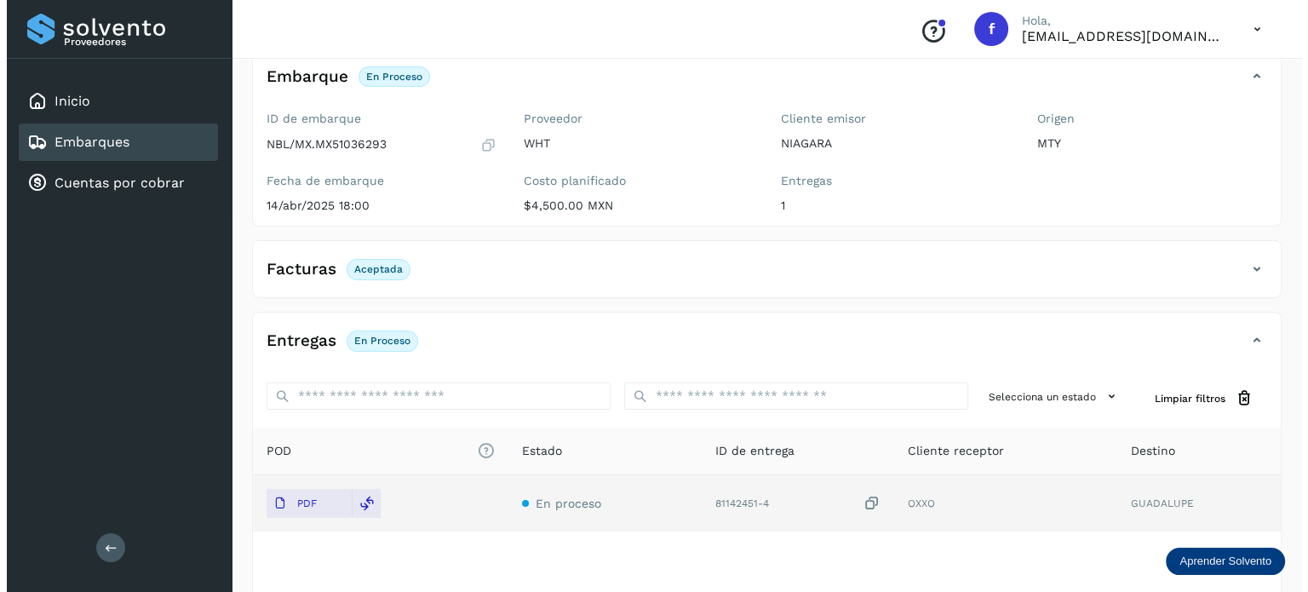
scroll to position [0, 0]
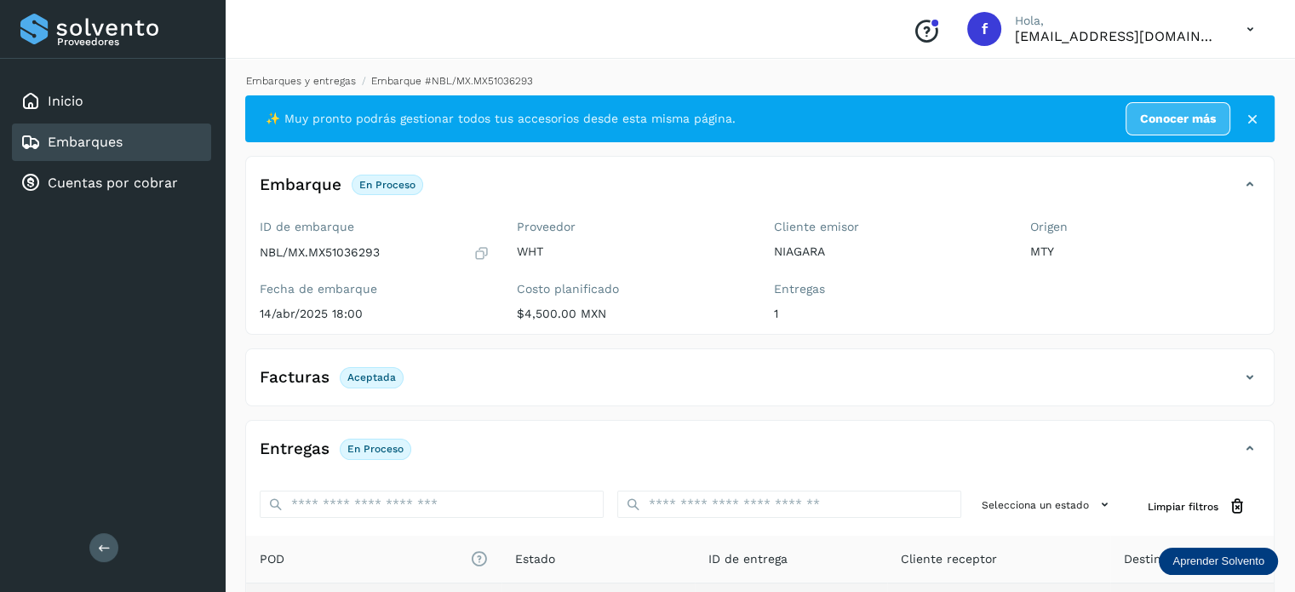
click at [269, 80] on link "Embarques y entregas" at bounding box center [301, 81] width 110 height 12
